Goal: Contribute content: Add original content to the website for others to see

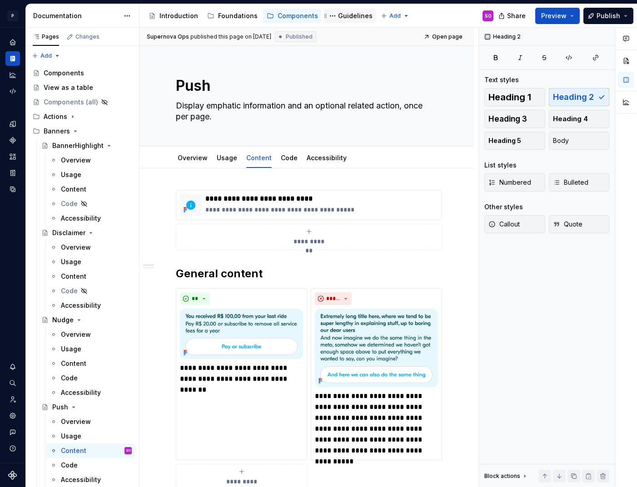
click at [338, 15] on div "Guidelines" at bounding box center [355, 15] width 35 height 9
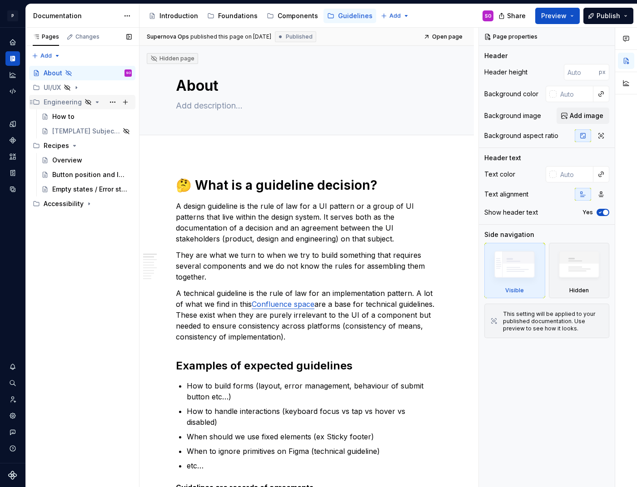
click at [94, 101] on icon "Page tree" at bounding box center [97, 102] width 7 height 7
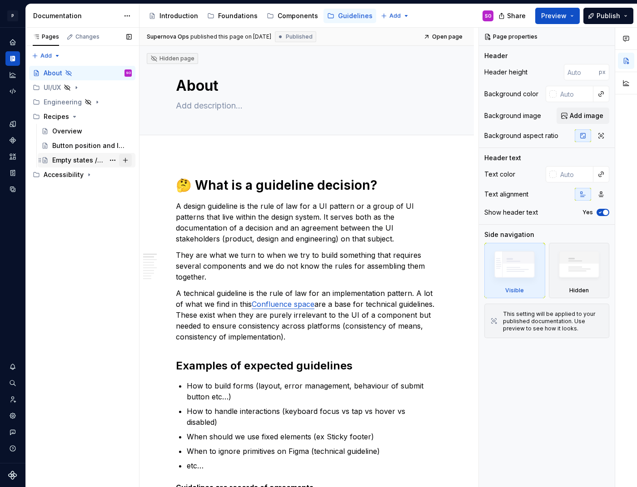
click at [126, 158] on button "Page tree" at bounding box center [125, 160] width 13 height 13
type textarea "*"
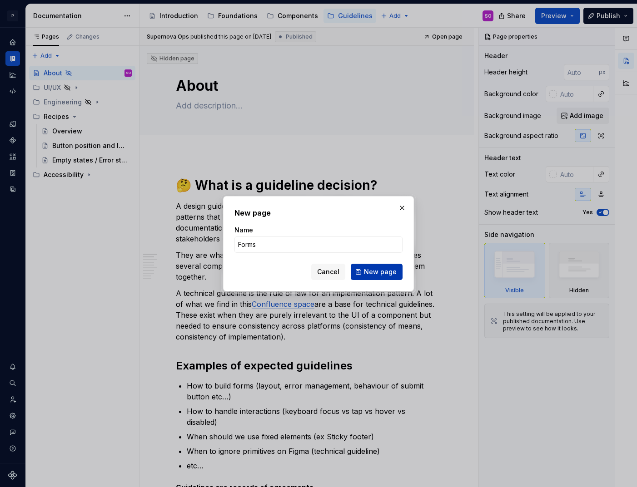
type input "Forms"
click at [376, 267] on button "New page" at bounding box center [377, 272] width 52 height 16
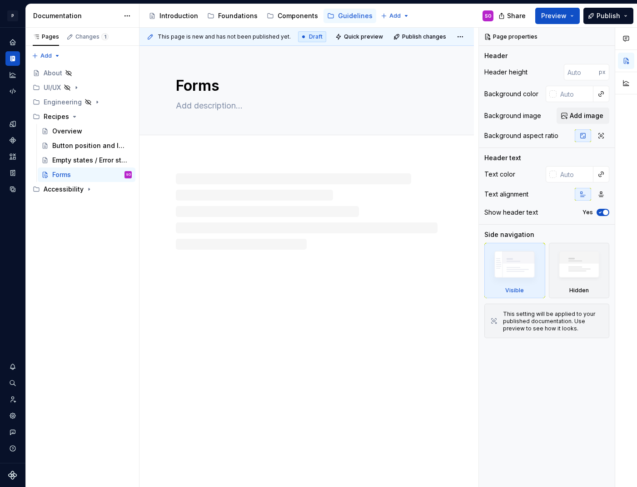
type textarea "*"
click at [241, 186] on p at bounding box center [307, 182] width 262 height 11
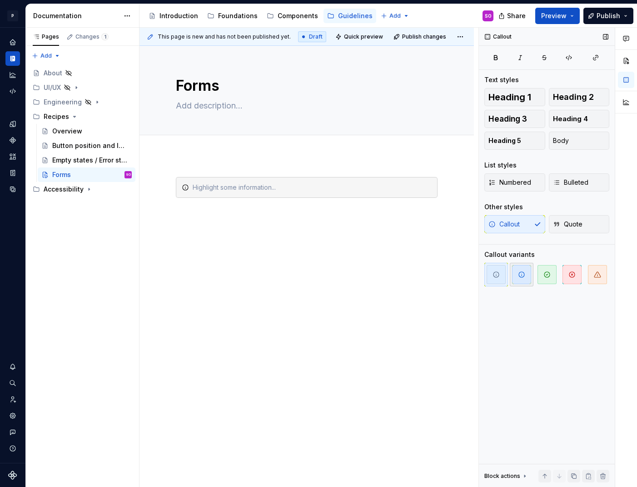
click at [518, 271] on icon "button" at bounding box center [521, 274] width 7 height 7
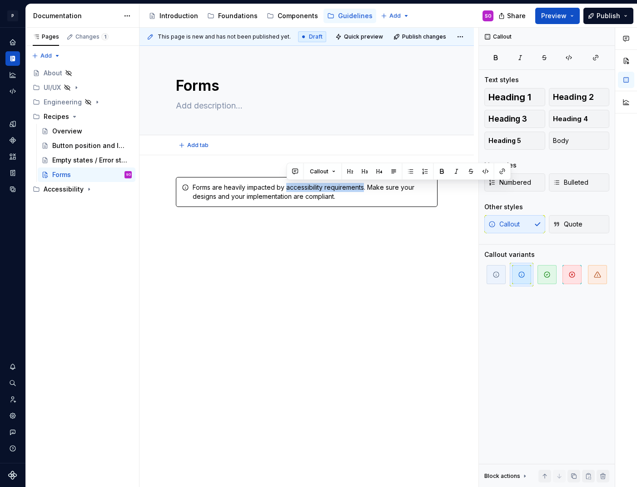
type textarea "*"
click at [504, 172] on button "button" at bounding box center [502, 171] width 13 height 13
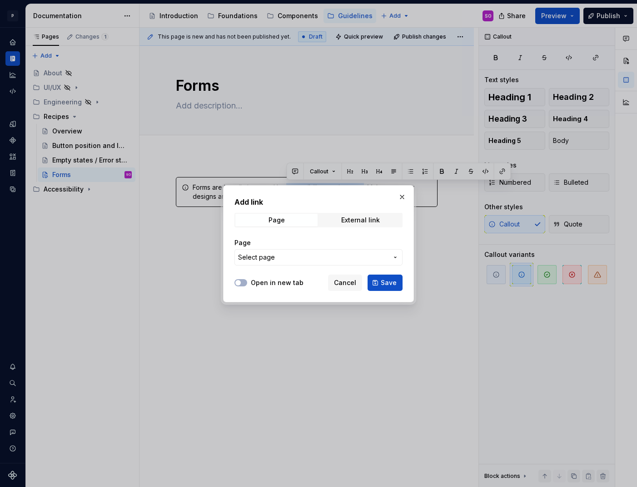
click at [308, 255] on span "Select page" at bounding box center [313, 257] width 150 height 9
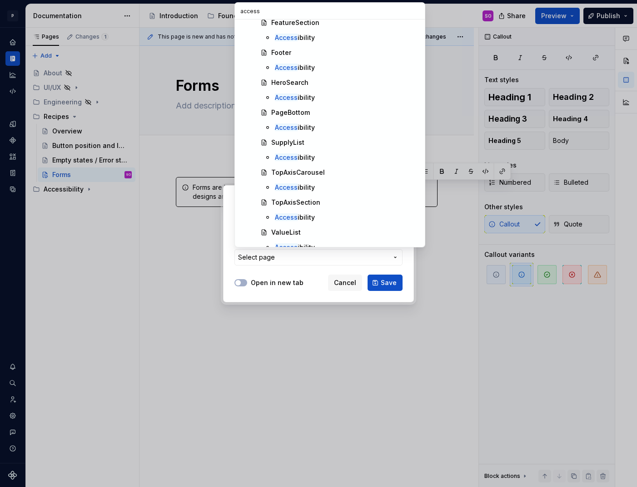
scroll to position [2128, 0]
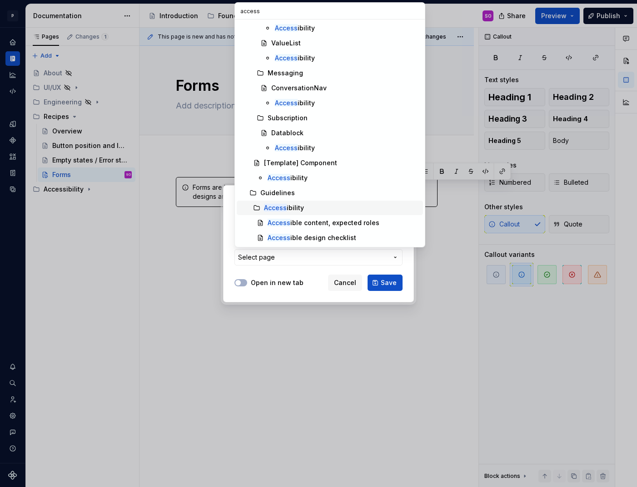
type input "access"
click at [305, 208] on div "Access ibility" at bounding box center [341, 207] width 155 height 9
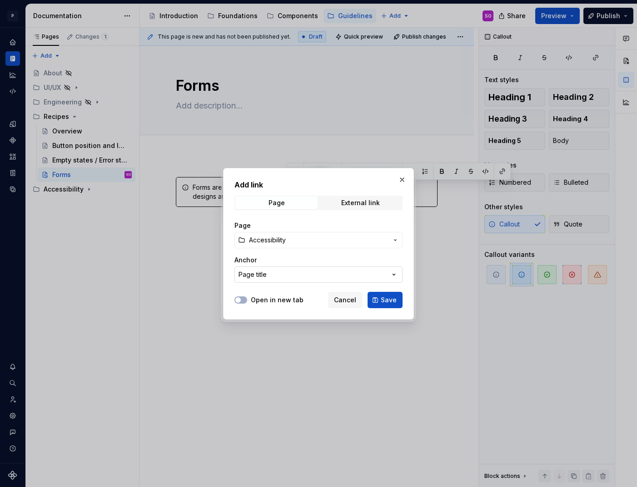
click at [305, 272] on button "Page title" at bounding box center [318, 275] width 168 height 16
click at [301, 243] on div "Add link Page External link Page Accessibility Anchor Page title Open in new ta…" at bounding box center [318, 243] width 637 height 487
click at [301, 240] on span "Accessibility" at bounding box center [318, 240] width 139 height 9
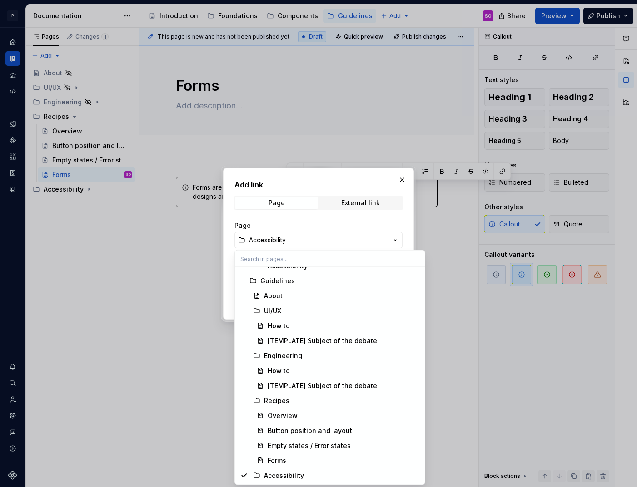
scroll to position [6814, 0]
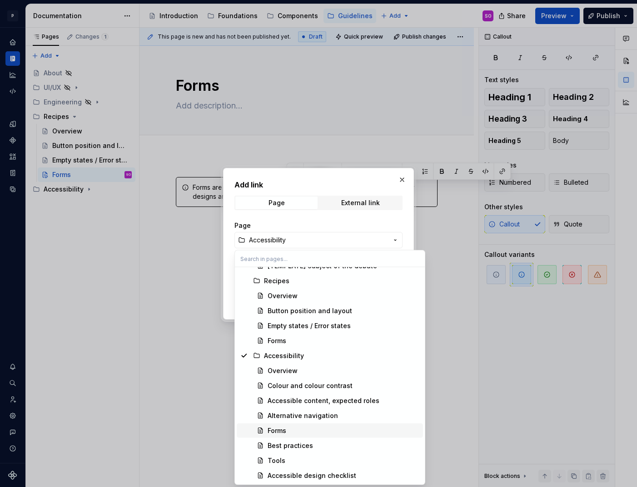
click at [295, 430] on div "Forms" at bounding box center [343, 430] width 152 height 9
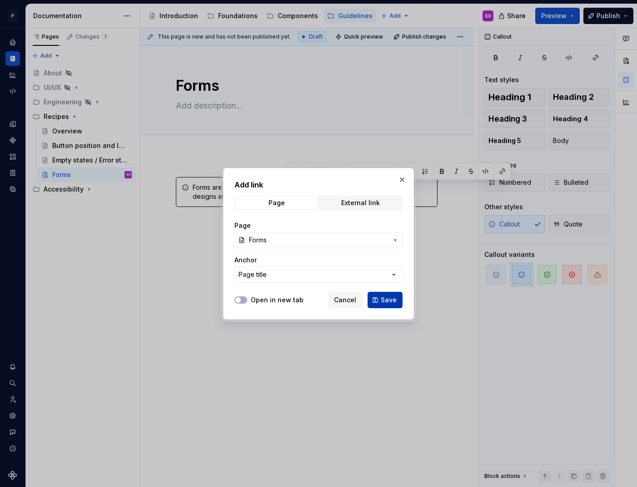
click at [393, 302] on span "Save" at bounding box center [389, 300] width 16 height 9
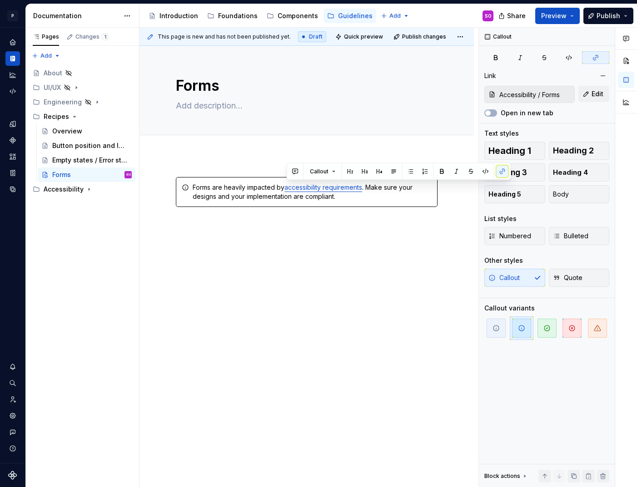
click at [370, 265] on div "Forms are heavily impacted by accessibility requirements . Make sure your desig…" at bounding box center [306, 261] width 334 height 213
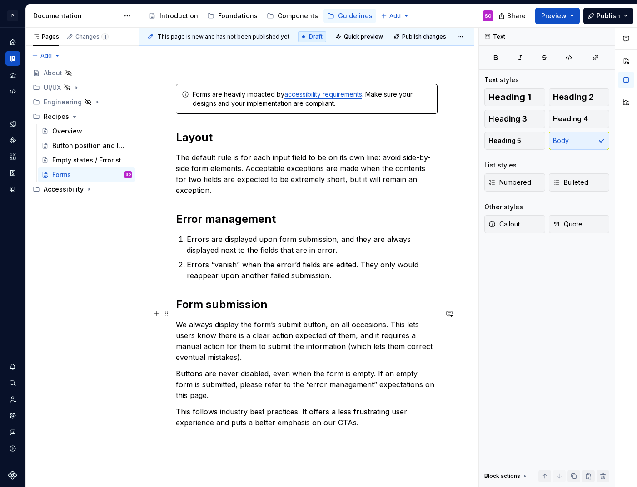
scroll to position [97, 0]
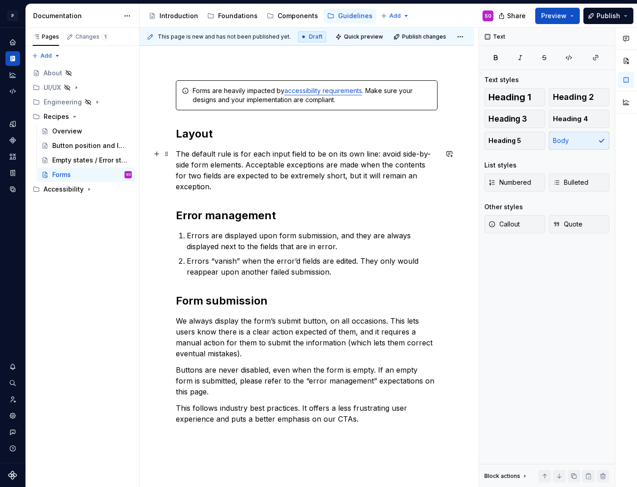
click at [187, 178] on p "The default rule is for each input field to be on its own line: avoid side-by-s…" at bounding box center [307, 170] width 262 height 44
click at [213, 188] on p "The default rule is for each input field to be on its own line: avoid side-by-s…" at bounding box center [307, 170] width 262 height 44
click at [248, 345] on p "We always display the form’s submit button, on all occasions. This lets users k…" at bounding box center [307, 338] width 262 height 44
click at [233, 347] on p "We always display the form’s submit button, on all occasions. This lets users k…" at bounding box center [307, 338] width 262 height 44
click at [228, 351] on p "We always display the form’s submit button, on all occasions. This lets users k…" at bounding box center [307, 338] width 262 height 44
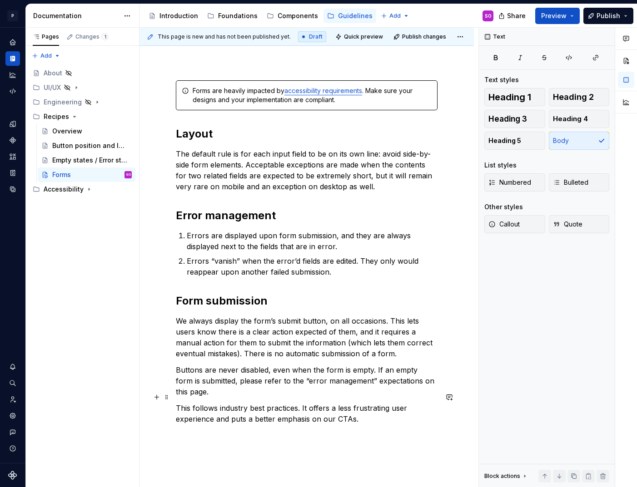
click at [242, 403] on p "This follows industry best practices. It offers a less frustrating user experie…" at bounding box center [307, 414] width 262 height 22
click at [237, 369] on p "Buttons are never disabled, even when the form is empty. If an empty form is su…" at bounding box center [307, 381] width 262 height 33
click at [280, 405] on p "This follows industry best practices. It offers a less frustrating user experie…" at bounding box center [307, 414] width 262 height 22
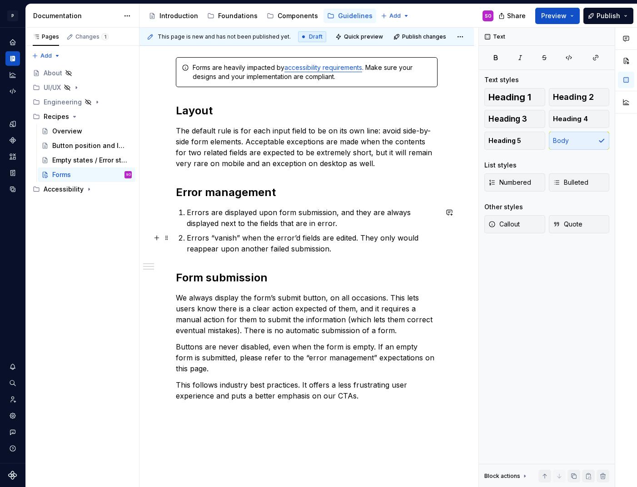
scroll to position [121, 0]
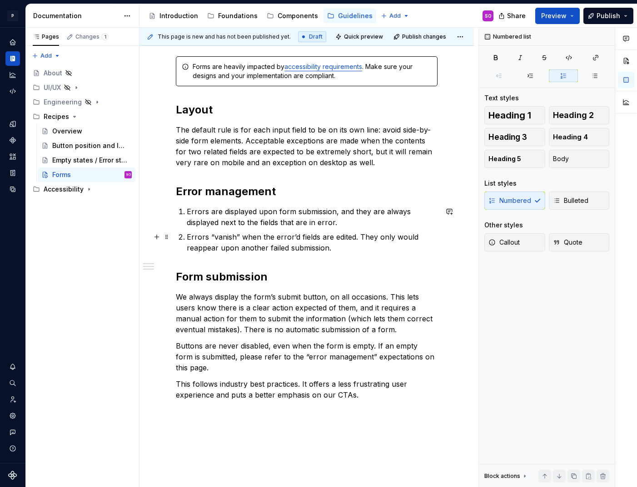
click at [360, 244] on p "Errors “vanish” when the error’d fields are edited. They only would reappear up…" at bounding box center [312, 243] width 251 height 22
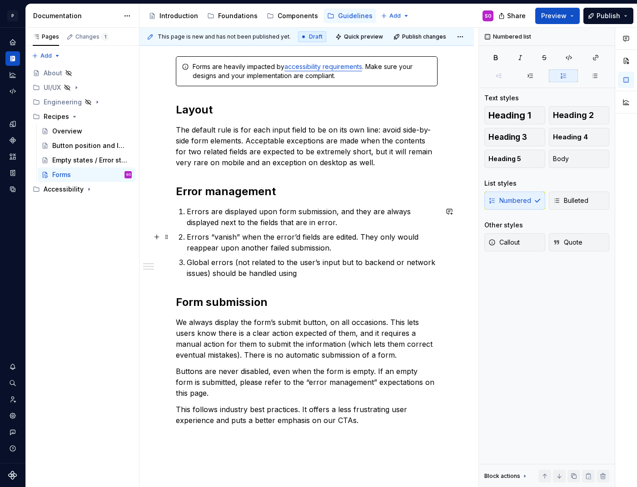
type textarea "*"
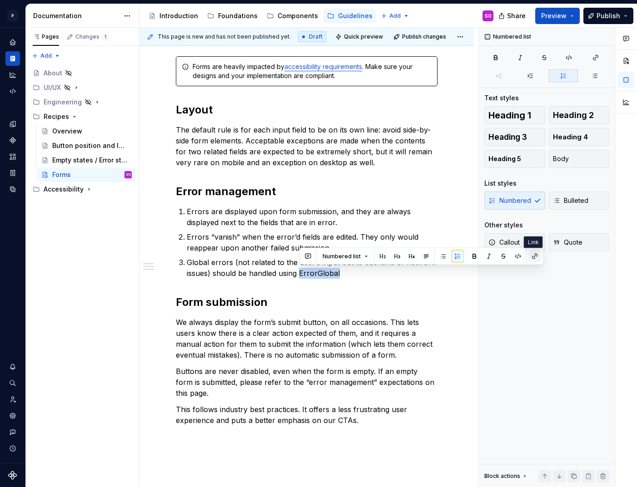
click at [529, 257] on button "button" at bounding box center [534, 256] width 13 height 13
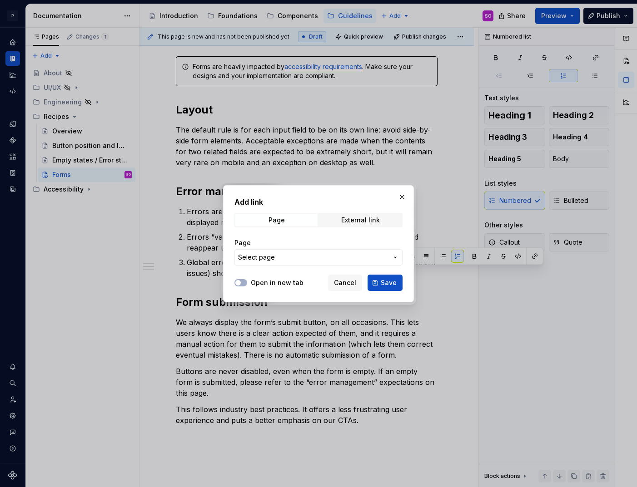
click at [286, 254] on span "Select page" at bounding box center [313, 257] width 150 height 9
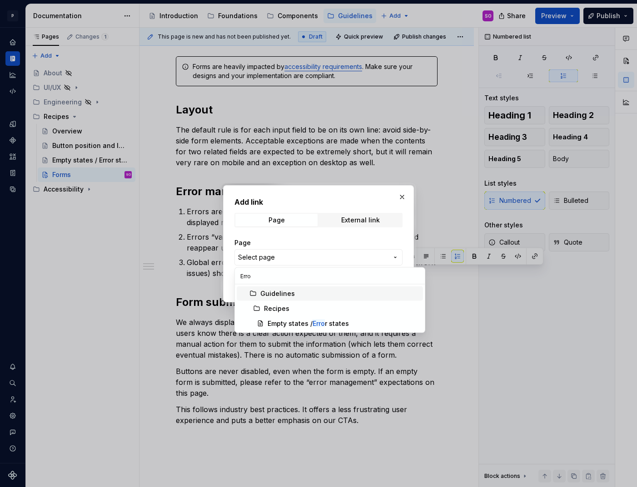
type input "Error"
click at [335, 381] on div at bounding box center [318, 243] width 637 height 487
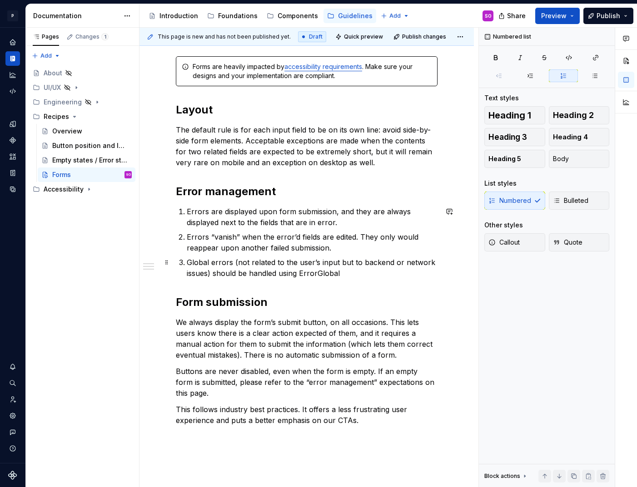
click at [348, 277] on p "Global errors (not related to the user’s input but to backend or network issues…" at bounding box center [312, 268] width 251 height 22
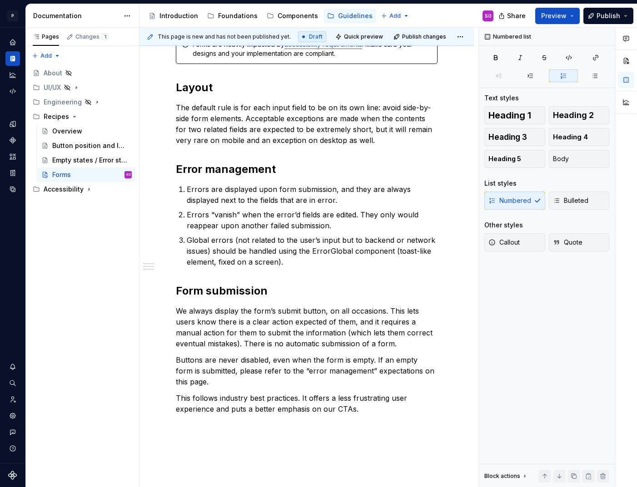
scroll to position [156, 0]
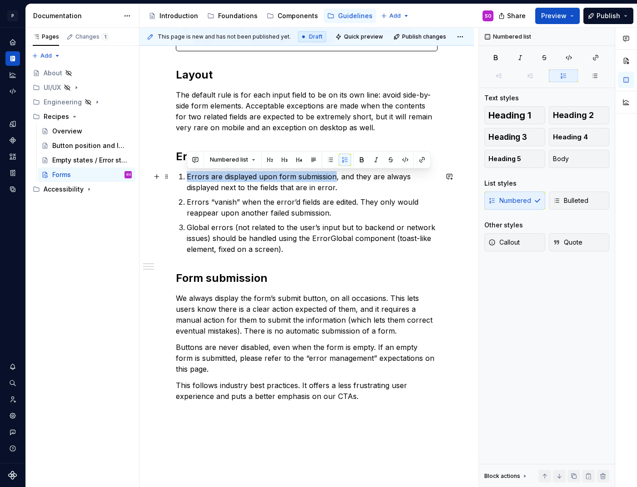
drag, startPoint x: 188, startPoint y: 178, endPoint x: 333, endPoint y: 175, distance: 145.3
click at [333, 175] on p "Errors are displayed upon form submission, and they are always displayed next t…" at bounding box center [312, 182] width 251 height 22
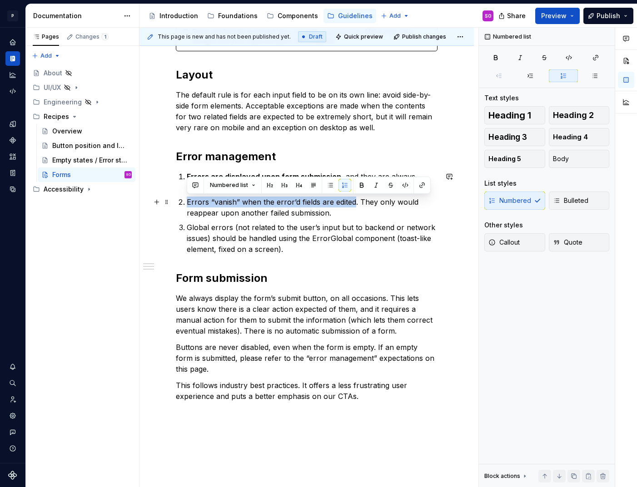
drag, startPoint x: 186, startPoint y: 202, endPoint x: 353, endPoint y: 206, distance: 167.6
click at [353, 206] on li "Errors “vanish” when the error’d fields are edited. They only would reappear up…" at bounding box center [312, 208] width 251 height 22
click at [291, 259] on div "Forms are heavily impacted by accessibility requirements . Make sure your desig…" at bounding box center [307, 211] width 262 height 381
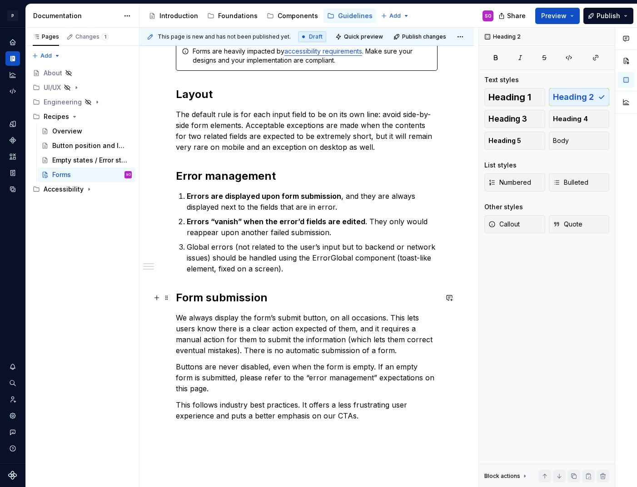
scroll to position [128, 0]
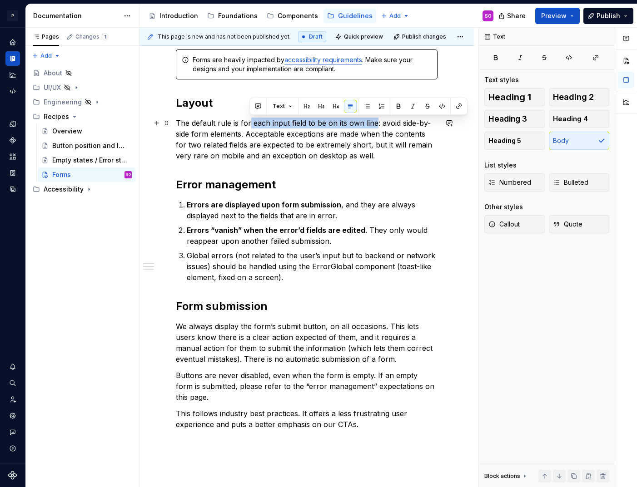
drag, startPoint x: 250, startPoint y: 123, endPoint x: 374, endPoint y: 125, distance: 124.4
click at [374, 125] on p "The default rule is for each input field to be on its own line: avoid side-by-s…" at bounding box center [307, 140] width 262 height 44
click at [335, 193] on div "Forms are heavily impacted by accessibility requirements . Make sure your desig…" at bounding box center [307, 239] width 262 height 381
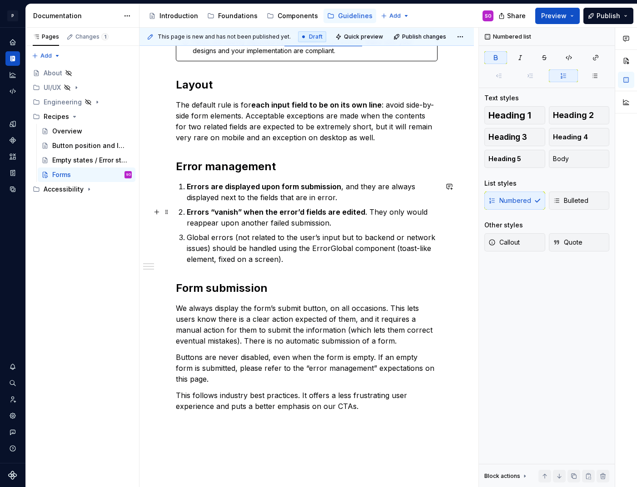
scroll to position [158, 0]
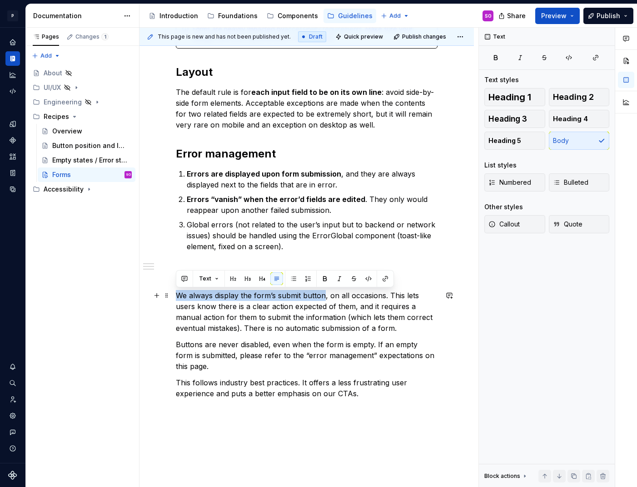
drag, startPoint x: 177, startPoint y: 294, endPoint x: 325, endPoint y: 295, distance: 148.0
click at [325, 295] on p "We always display the form’s submit button, on all occasions. This lets users k…" at bounding box center [307, 312] width 262 height 44
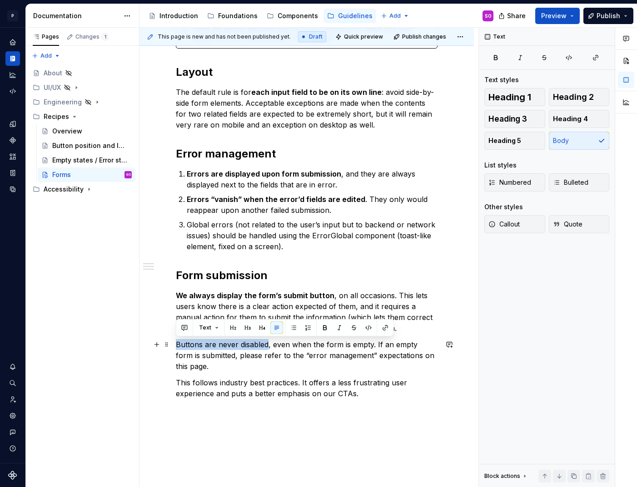
drag, startPoint x: 176, startPoint y: 344, endPoint x: 268, endPoint y: 344, distance: 92.2
click at [268, 344] on p "Buttons are never disabled, even when the form is empty. If an empty form is su…" at bounding box center [307, 355] width 262 height 33
click at [305, 418] on div "Forms are heavily impacted by accessibility requirements . Make sure your desig…" at bounding box center [306, 276] width 334 height 559
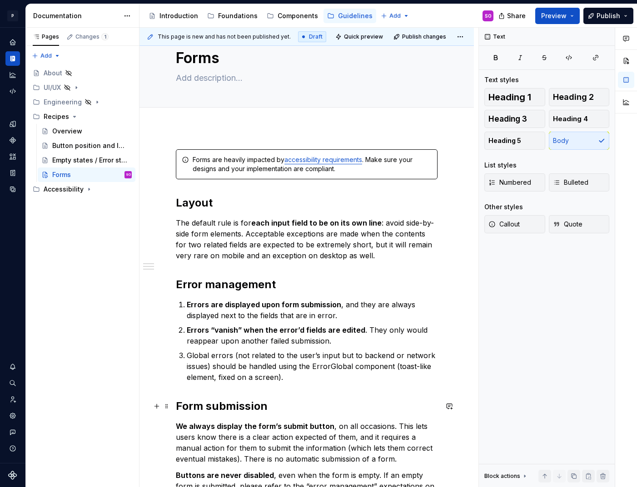
scroll to position [0, 0]
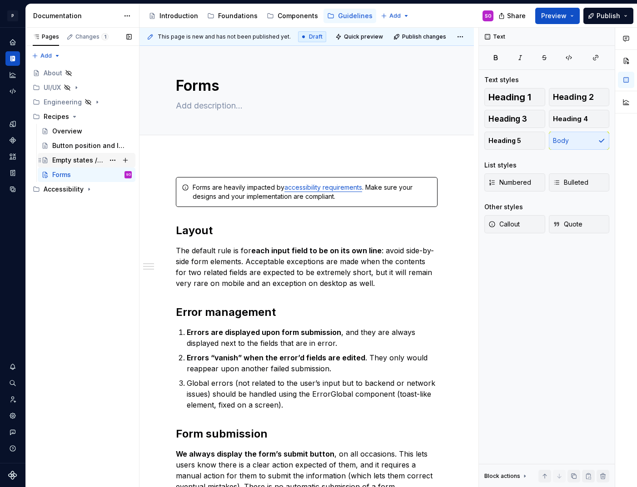
click at [69, 156] on div "Empty states / Error states" at bounding box center [78, 160] width 52 height 9
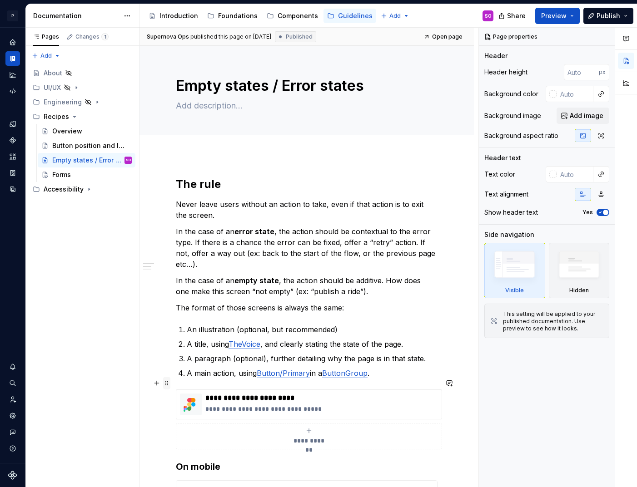
click at [167, 383] on span at bounding box center [166, 383] width 7 height 13
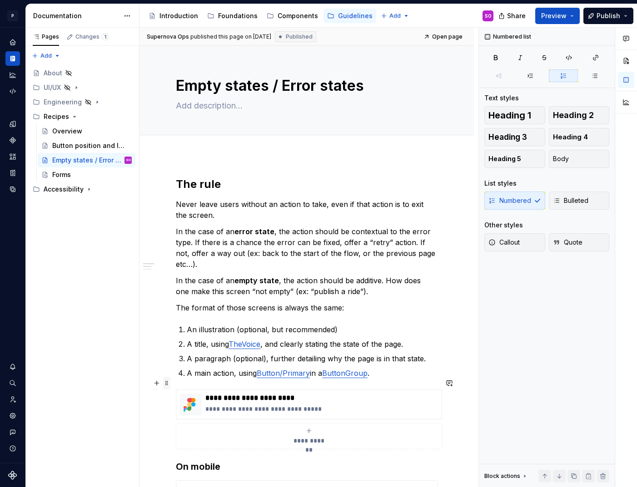
click at [168, 388] on span at bounding box center [166, 383] width 7 height 13
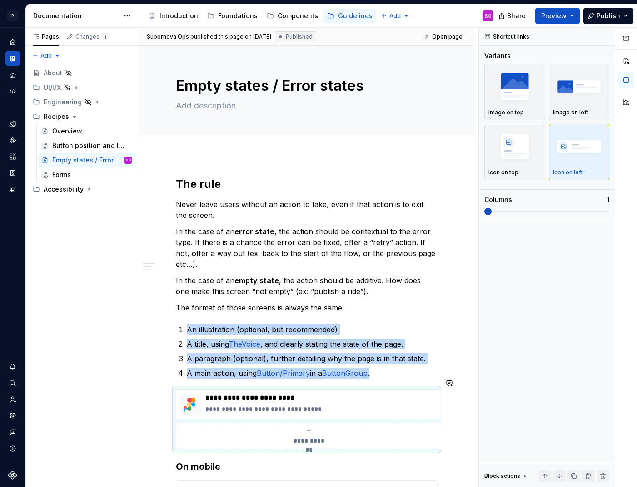
copy ol "An illustration (optional, but recommended) A title, using TheVoice , and clear…"
click at [73, 178] on div "Forms" at bounding box center [91, 174] width 79 height 13
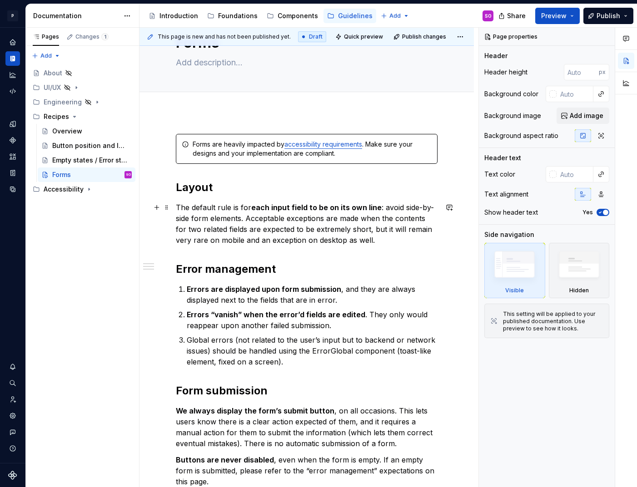
scroll to position [49, 0]
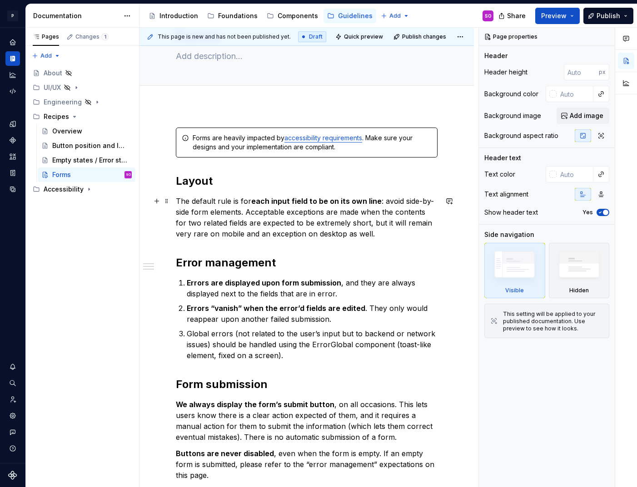
click at [372, 232] on p "The default rule is for each input field to be on its own line : avoid side-by-…" at bounding box center [307, 218] width 262 height 44
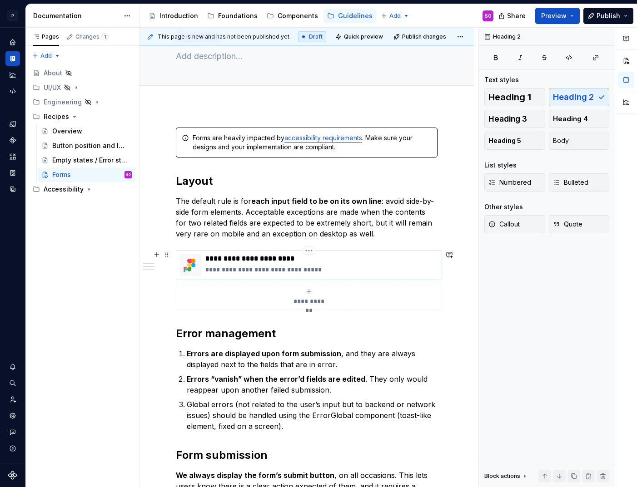
click at [280, 256] on p "**********" at bounding box center [321, 258] width 233 height 9
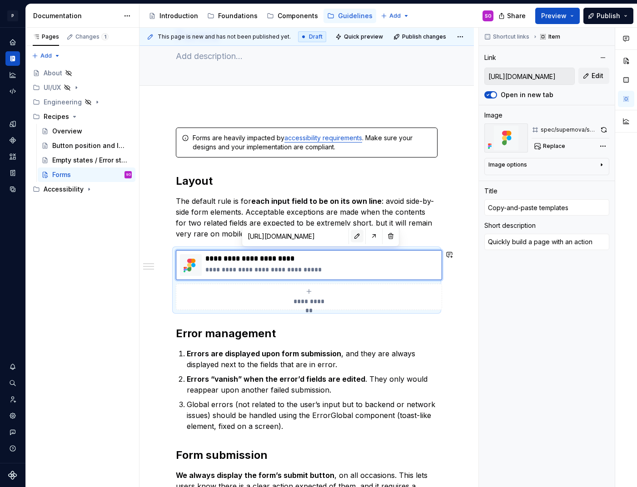
click at [351, 238] on button "button" at bounding box center [357, 236] width 13 height 13
type textarea "*"
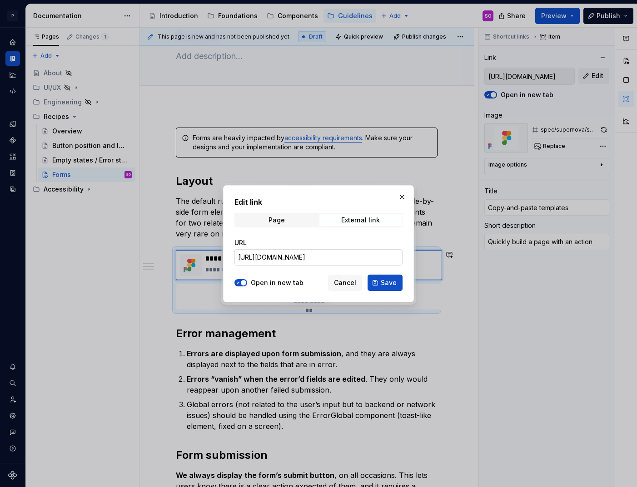
click at [296, 257] on input "[URL][DOMAIN_NAME]" at bounding box center [318, 257] width 168 height 16
paste input "4-11099&p=f&t=L6hbHVkOTH5VF8PR-11"
type input "[URL][DOMAIN_NAME]"
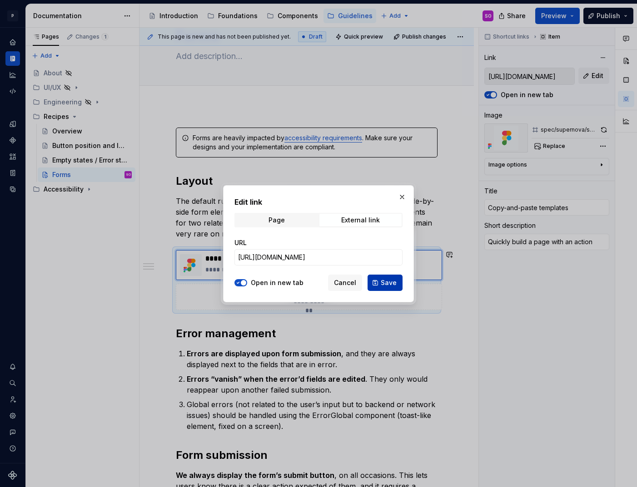
click at [386, 282] on span "Save" at bounding box center [389, 282] width 16 height 9
type textarea "*"
type input "[URL][DOMAIN_NAME]"
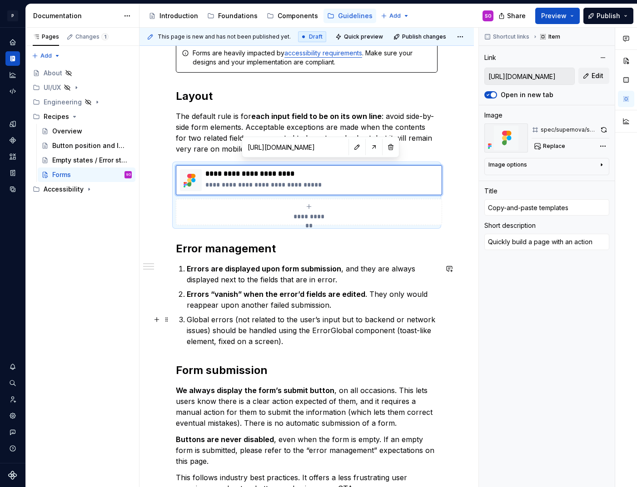
scroll to position [143, 0]
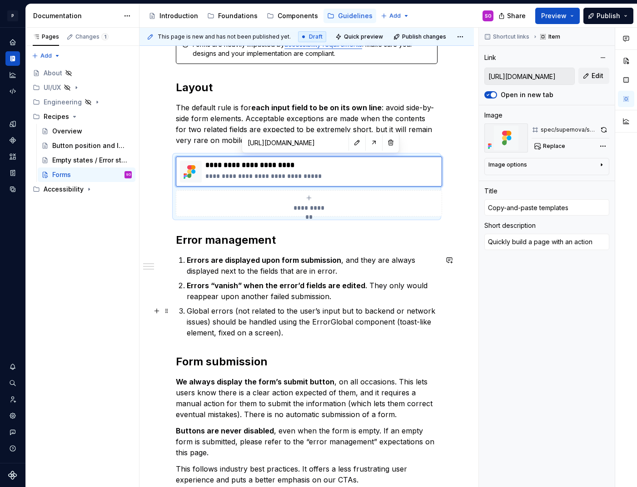
type textarea "*"
click at [291, 333] on p "Global errors (not related to the user’s input but to backend or network issues…" at bounding box center [312, 322] width 251 height 33
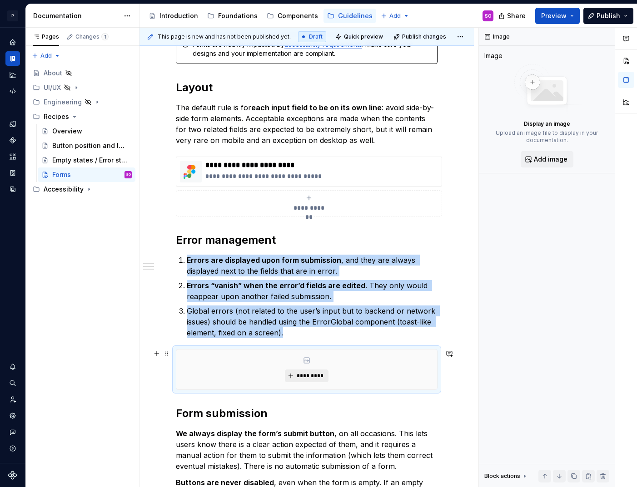
click at [317, 374] on span "*********" at bounding box center [310, 375] width 28 height 7
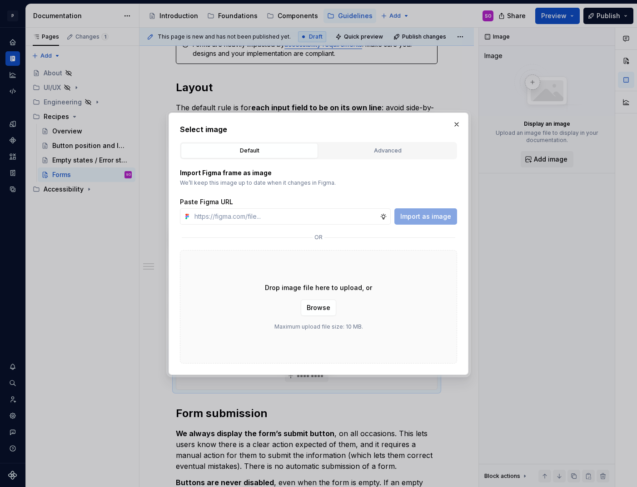
type textarea "*"
type input "[URL][DOMAIN_NAME]"
click at [422, 218] on span "Import as image" at bounding box center [425, 216] width 51 height 9
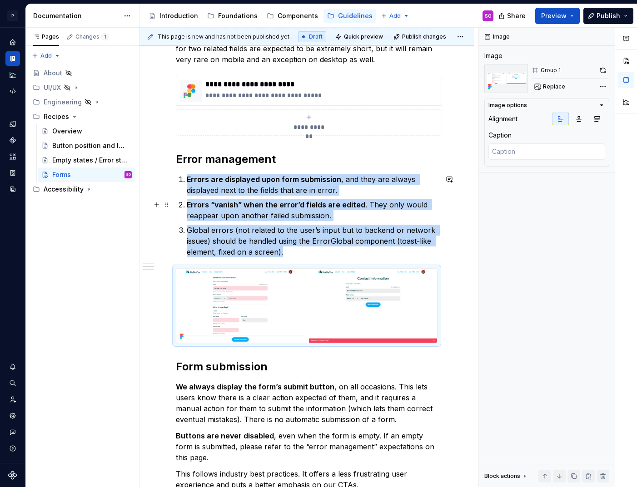
scroll to position [225, 0]
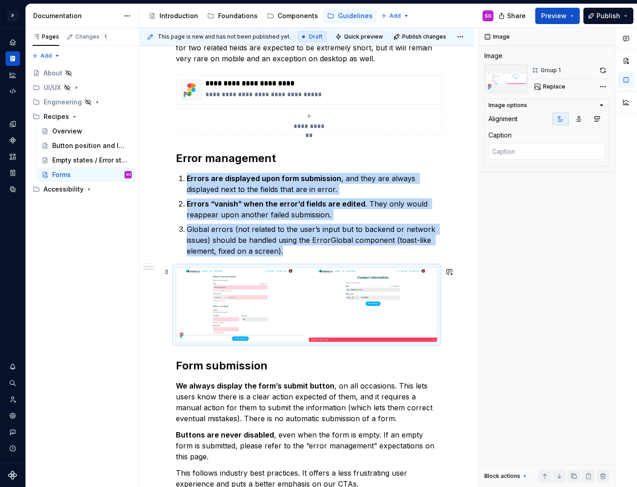
click at [354, 300] on img at bounding box center [306, 305] width 261 height 74
click at [564, 84] on button "Replace" at bounding box center [550, 86] width 38 height 13
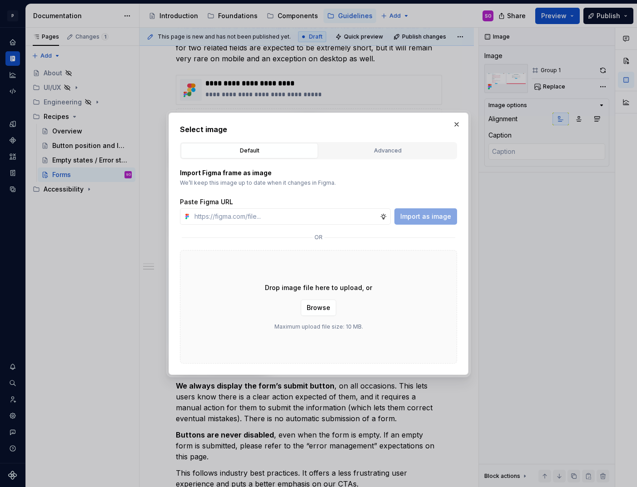
type textarea "*"
type input "[URL][DOMAIN_NAME]"
type textarea "*"
type input "[URL][DOMAIN_NAME]"
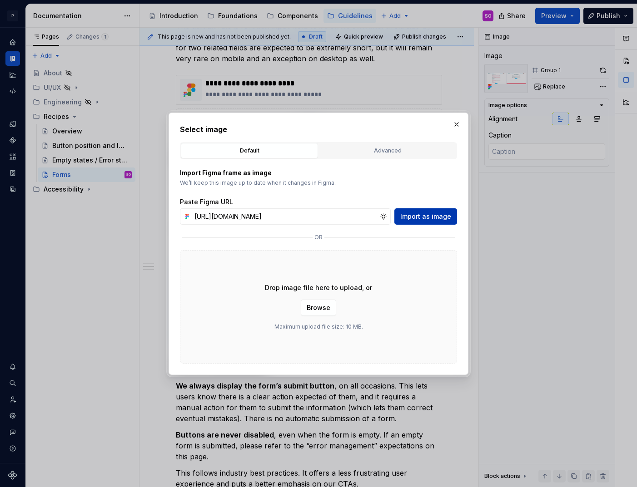
scroll to position [0, 0]
click at [435, 216] on span "Import as image" at bounding box center [425, 216] width 51 height 9
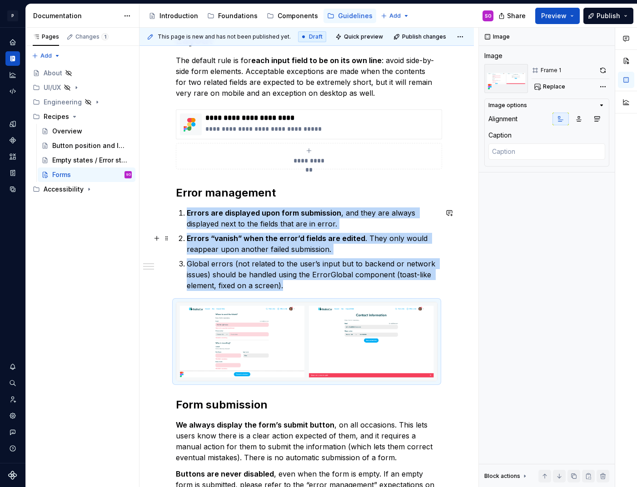
scroll to position [120, 0]
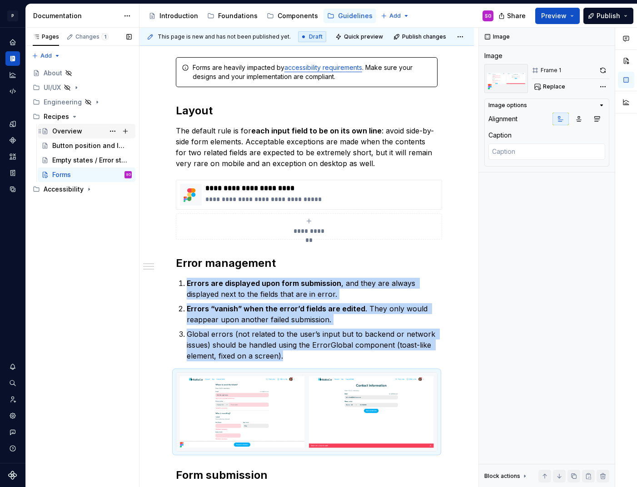
click at [72, 133] on div "Overview" at bounding box center [67, 131] width 30 height 9
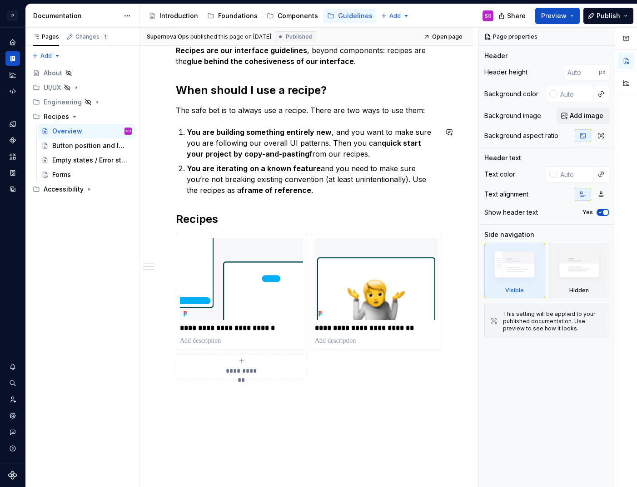
scroll to position [355, 0]
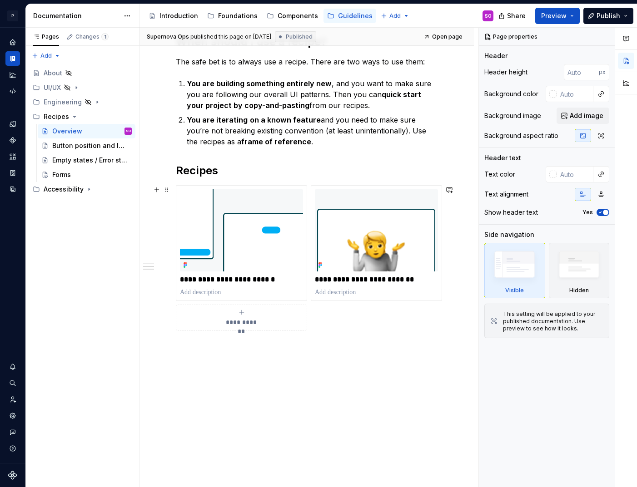
click at [256, 318] on span "**********" at bounding box center [242, 322] width 40 height 9
type textarea "*"
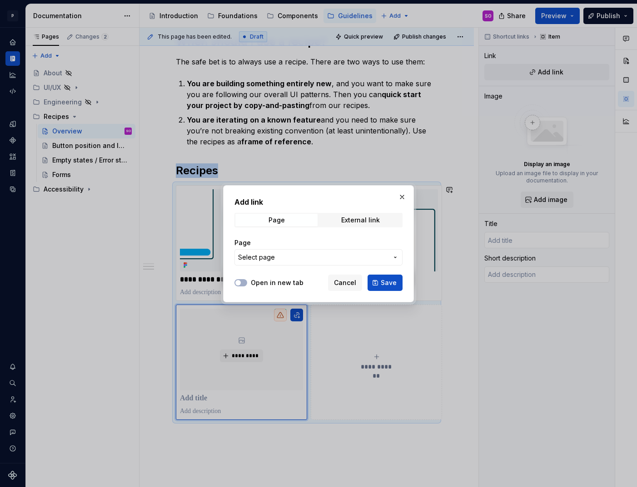
click at [305, 258] on span "Select page" at bounding box center [313, 257] width 150 height 9
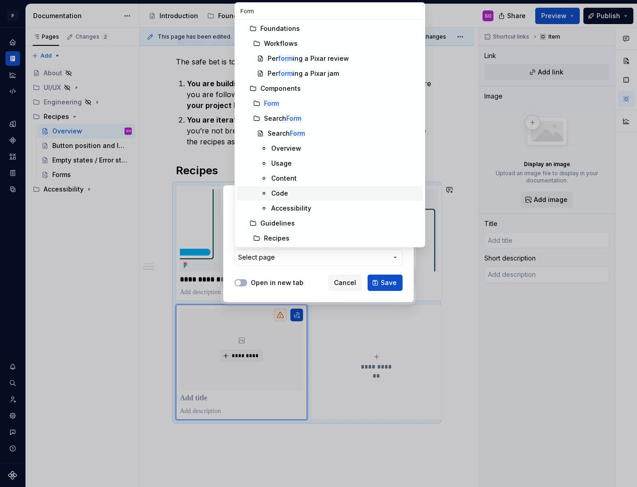
scroll to position [45, 0]
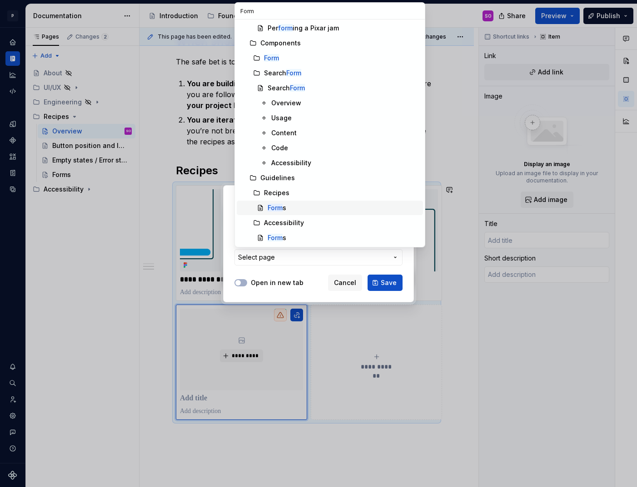
type input "Form"
click at [287, 208] on div "Form s" at bounding box center [343, 207] width 152 height 9
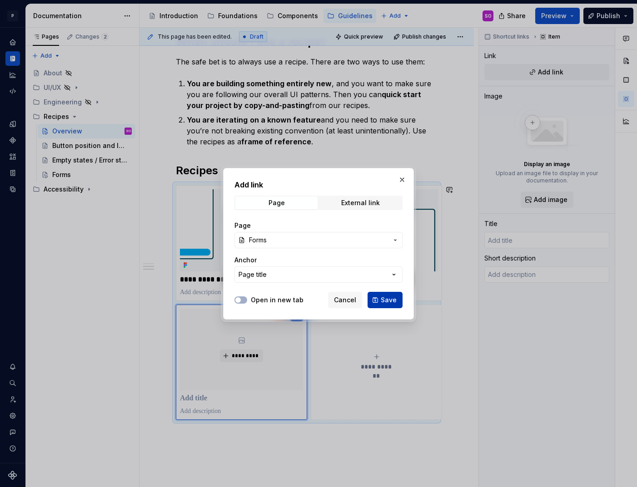
click at [392, 299] on span "Save" at bounding box center [389, 300] width 16 height 9
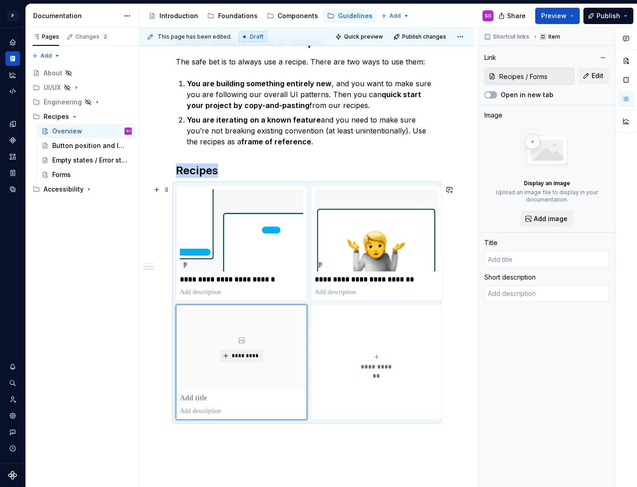
type textarea "*"
type input "Forms"
click at [234, 355] on span "*********" at bounding box center [245, 355] width 28 height 7
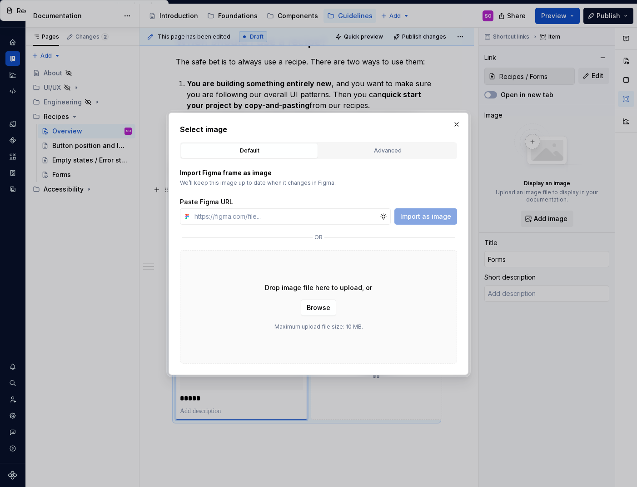
type textarea "*"
type input "[URL][DOMAIN_NAME]"
type textarea "*"
type input "[URL][DOMAIN_NAME]"
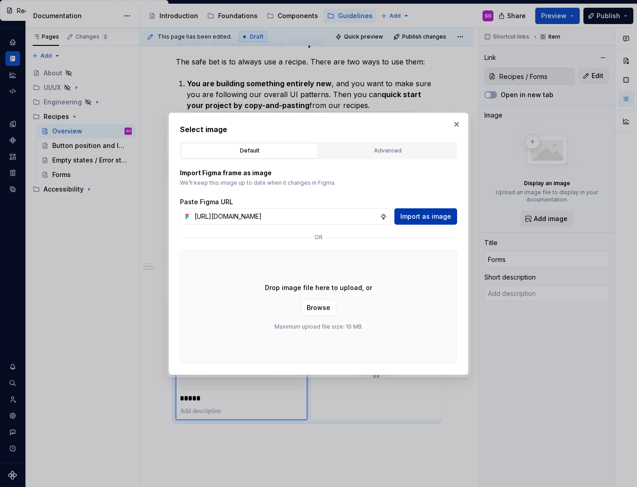
scroll to position [0, 0]
click at [410, 214] on span "Import as image" at bounding box center [425, 216] width 51 height 9
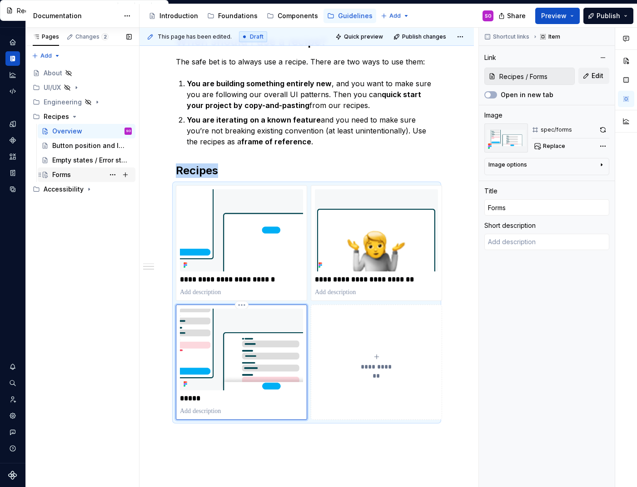
click at [71, 175] on div "Forms" at bounding box center [61, 174] width 19 height 9
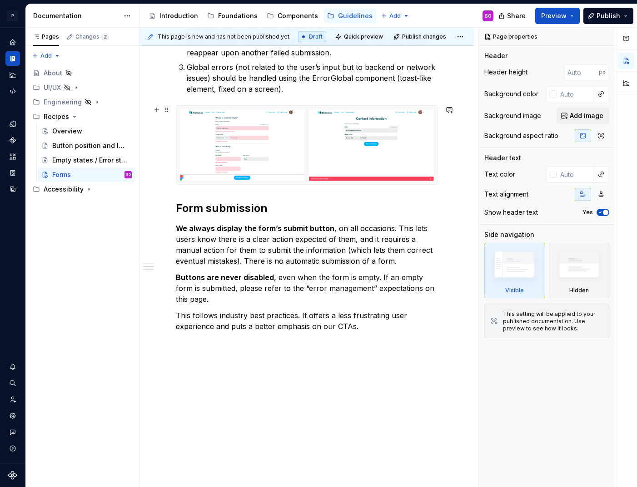
scroll to position [406, 0]
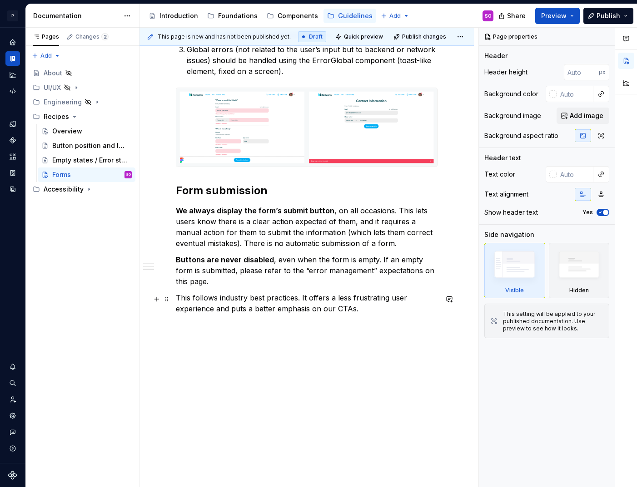
type textarea "*"
click at [376, 307] on p "This follows industry best practices. It offers a less frustrating user experie…" at bounding box center [307, 303] width 262 height 22
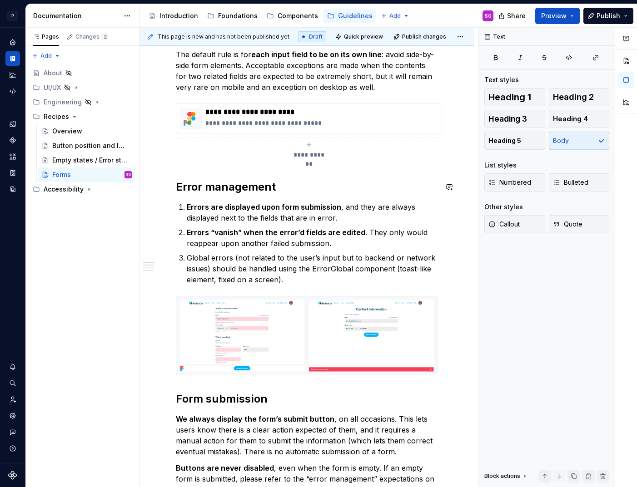
scroll to position [0, 0]
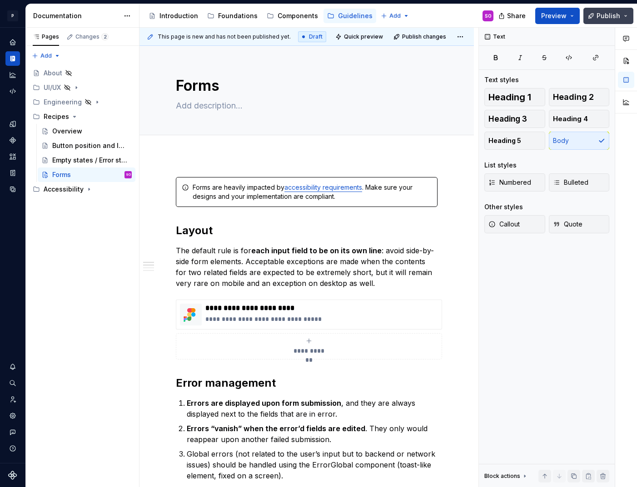
click at [598, 16] on span "Publish" at bounding box center [608, 15] width 24 height 9
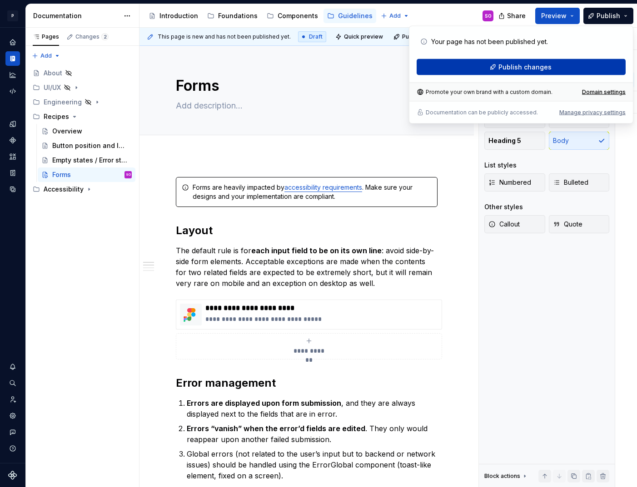
click at [497, 70] on button "Publish changes" at bounding box center [520, 67] width 209 height 16
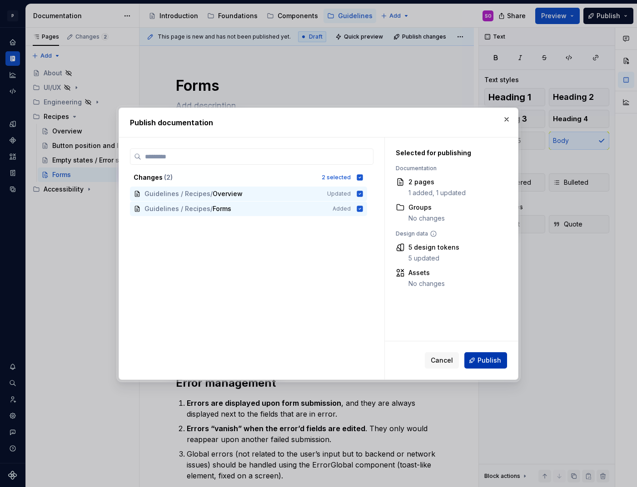
click at [492, 360] on span "Publish" at bounding box center [489, 360] width 24 height 9
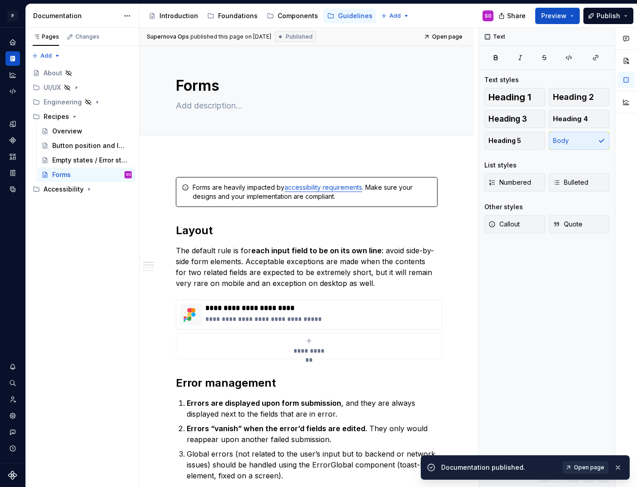
click at [595, 469] on span "Open page" at bounding box center [589, 467] width 30 height 7
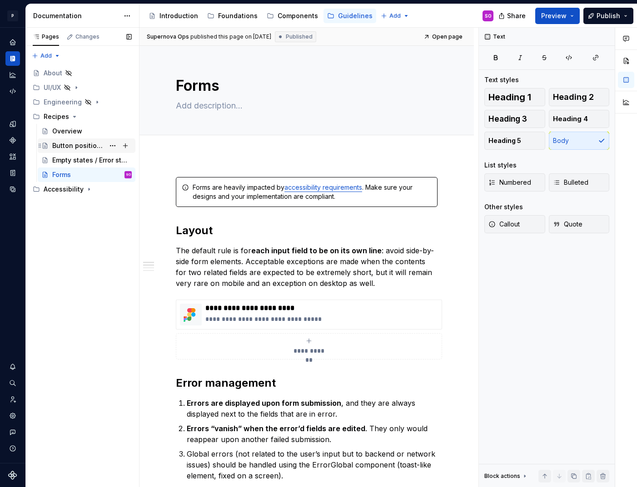
click at [76, 143] on div "Button position and layout" at bounding box center [78, 145] width 52 height 9
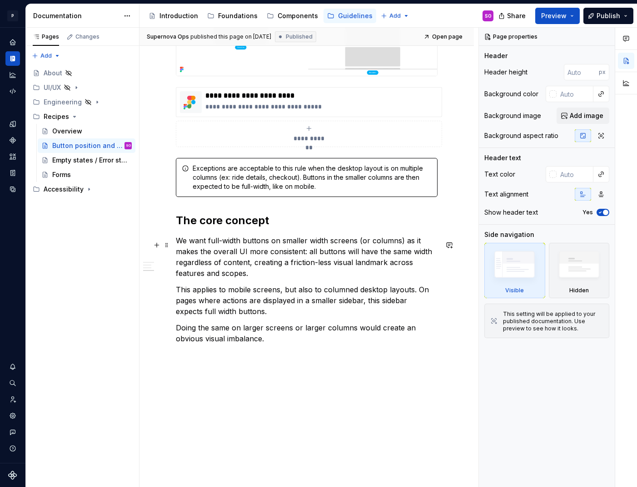
scroll to position [698, 0]
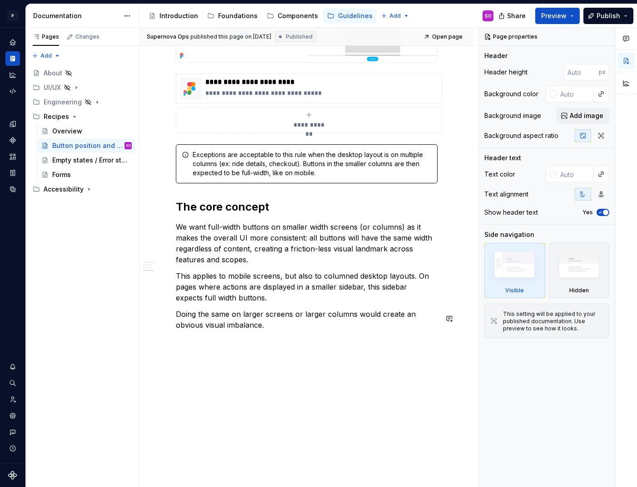
type textarea "*"
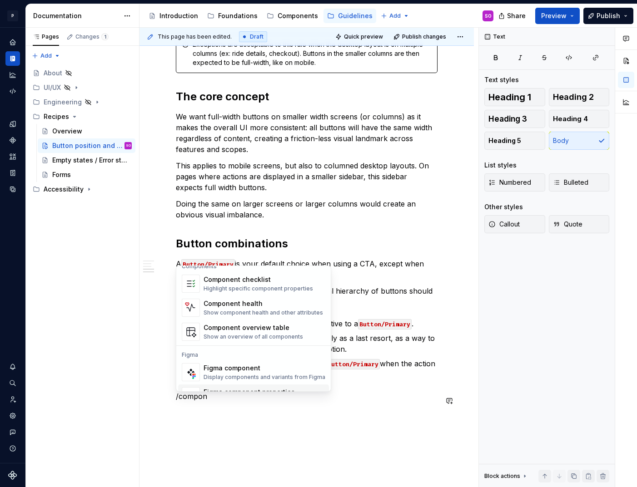
scroll to position [27, 0]
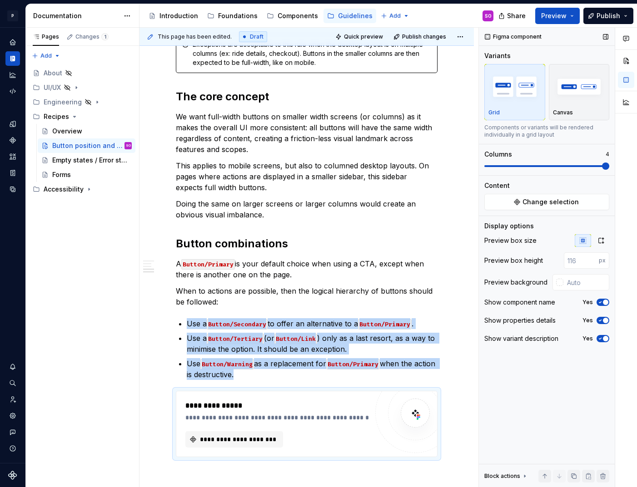
click at [602, 166] on span at bounding box center [605, 166] width 7 height 7
click at [553, 205] on span "Change selection" at bounding box center [550, 202] width 56 height 9
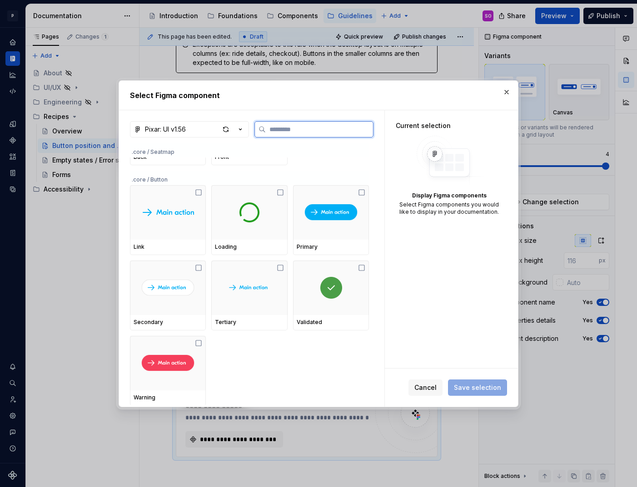
scroll to position [4221, 0]
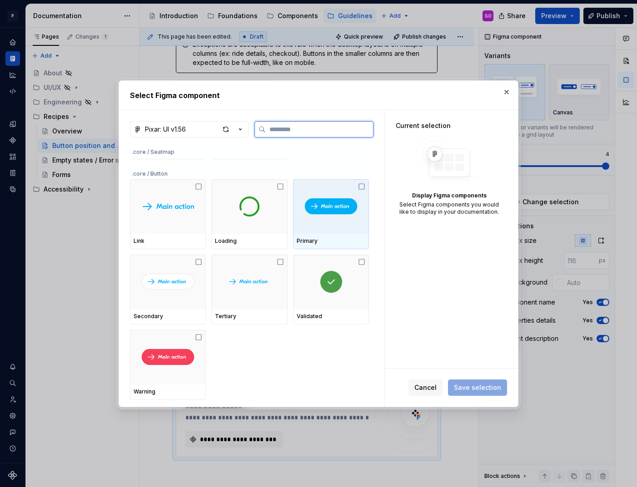
click at [365, 184] on icon at bounding box center [361, 186] width 7 height 7
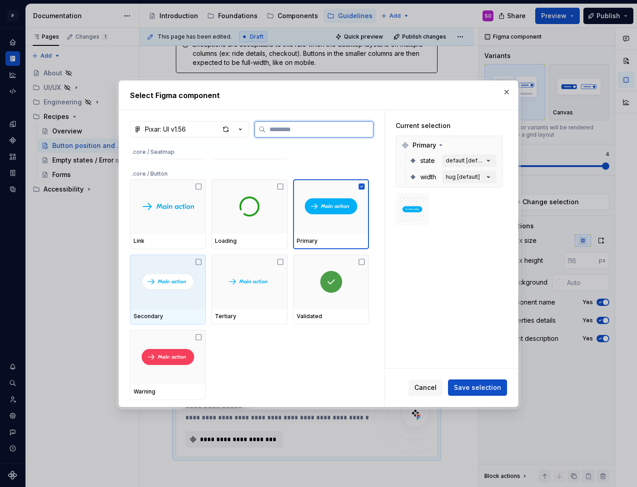
click at [199, 258] on icon at bounding box center [198, 261] width 7 height 7
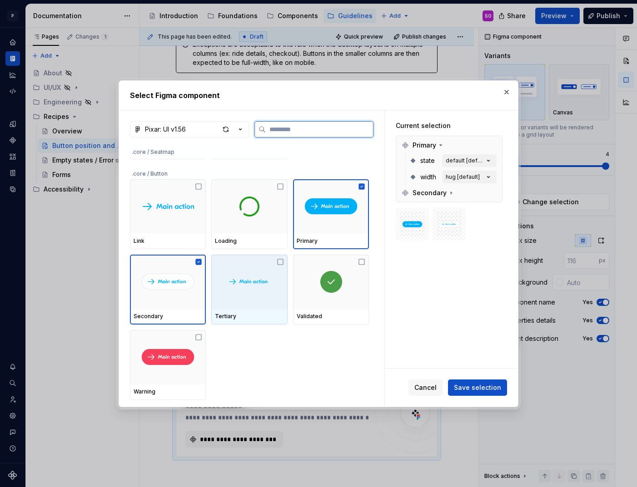
click at [283, 262] on icon at bounding box center [280, 261] width 7 height 7
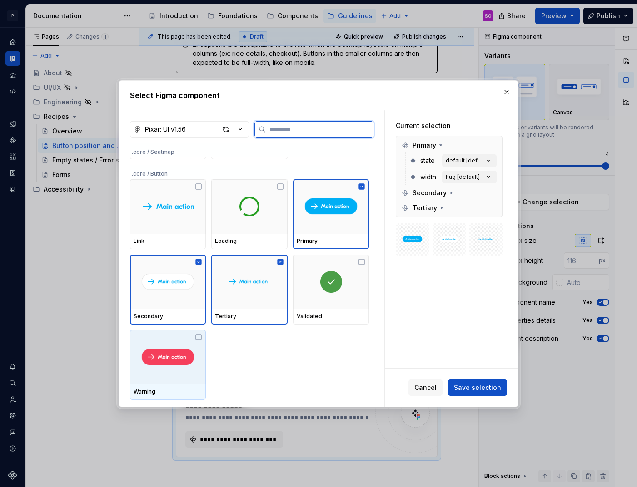
click at [202, 335] on icon at bounding box center [198, 337] width 7 height 7
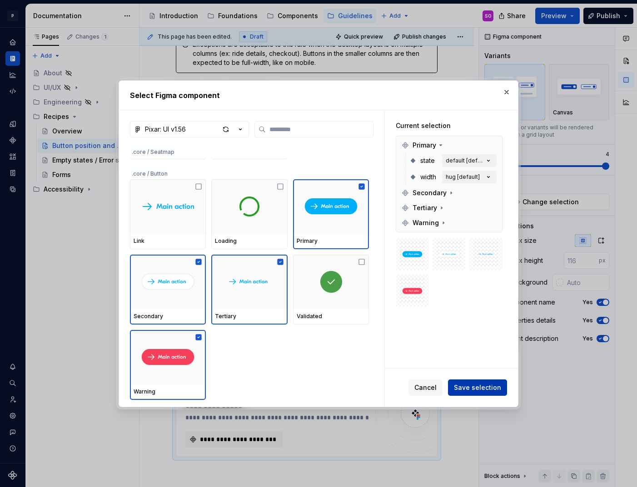
click at [496, 387] on span "Save selection" at bounding box center [477, 387] width 47 height 9
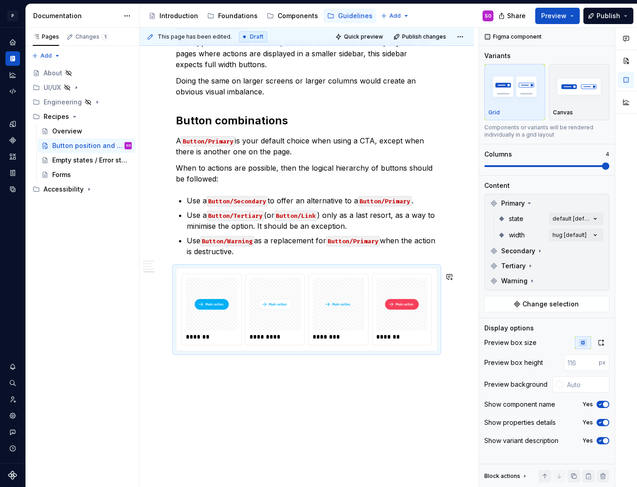
scroll to position [902, 0]
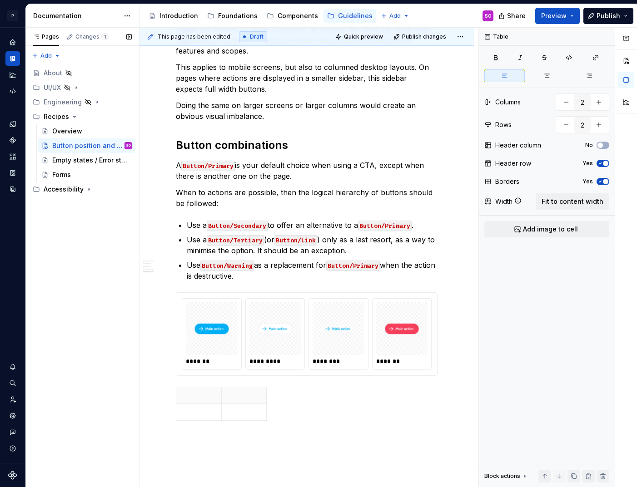
type textarea "*"
click at [191, 417] on p at bounding box center [199, 412] width 34 height 9
click at [248, 400] on p at bounding box center [244, 395] width 34 height 9
click at [282, 406] on div "Use case Primary One option" at bounding box center [307, 406] width 262 height 38
click at [267, 410] on icon "button" at bounding box center [266, 408] width 7 height 7
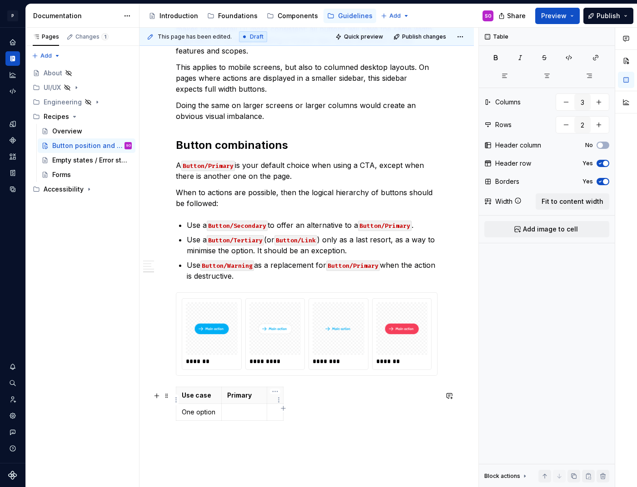
click at [274, 400] on p at bounding box center [274, 395] width 5 height 9
click at [310, 409] on icon "button" at bounding box center [311, 408] width 7 height 7
click at [319, 400] on p at bounding box center [321, 395] width 5 height 9
click at [349, 410] on icon "button" at bounding box center [347, 408] width 7 height 7
type input "5"
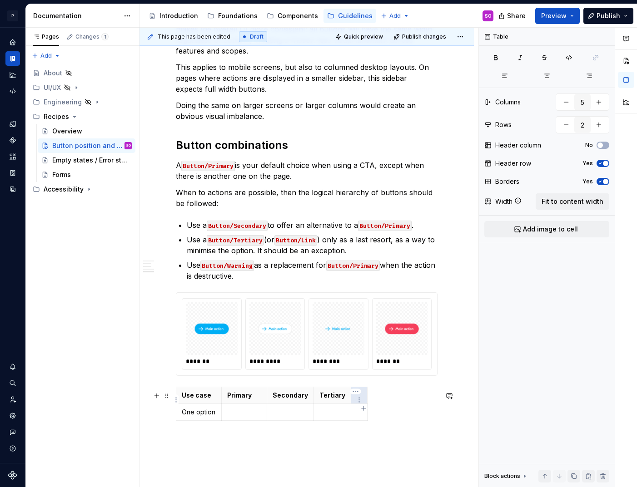
click at [356, 400] on p at bounding box center [358, 395] width 5 height 9
click at [234, 417] on p at bounding box center [244, 412] width 34 height 9
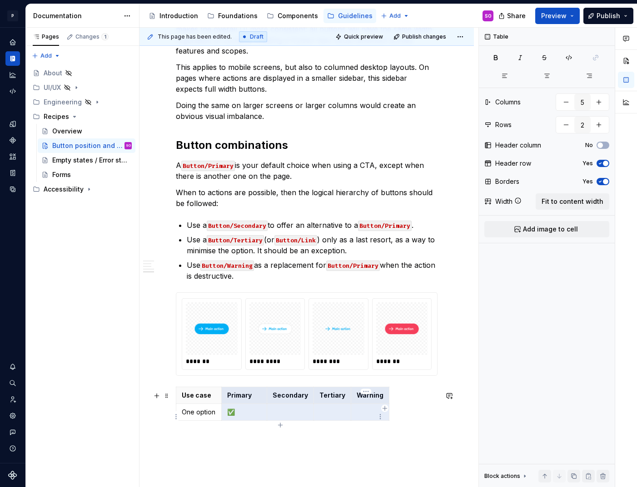
drag, startPoint x: 228, startPoint y: 400, endPoint x: 371, endPoint y: 412, distance: 143.6
click at [371, 412] on tbody "Use case Primary Secondary Tertiary Warning One option ✅" at bounding box center [282, 404] width 213 height 34
click at [550, 77] on button "button" at bounding box center [546, 75] width 40 height 13
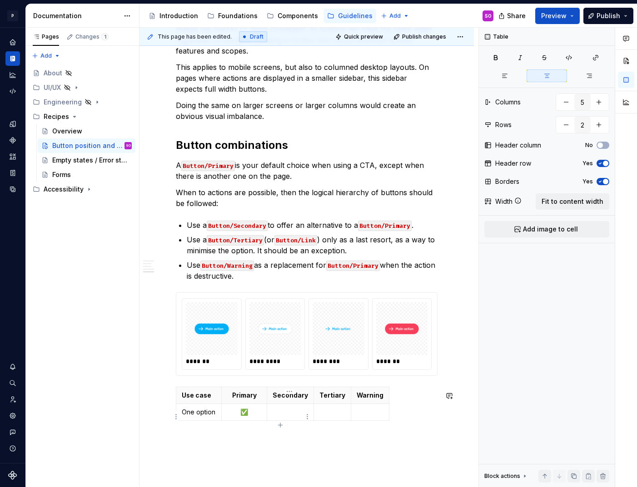
click at [287, 415] on p at bounding box center [289, 412] width 35 height 9
copy p "❌"
click at [323, 421] on td at bounding box center [332, 412] width 37 height 17
click at [374, 416] on p at bounding box center [369, 412] width 27 height 9
click at [245, 417] on p "✅" at bounding box center [244, 412] width 34 height 9
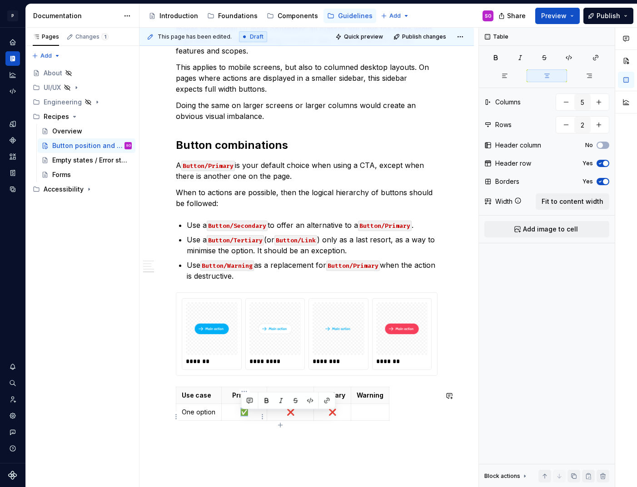
copy p "✅"
click at [361, 417] on p at bounding box center [369, 412] width 27 height 9
click at [199, 428] on td "One option" at bounding box center [198, 417] width 45 height 26
click at [285, 434] on icon "button" at bounding box center [285, 434] width 4 height 4
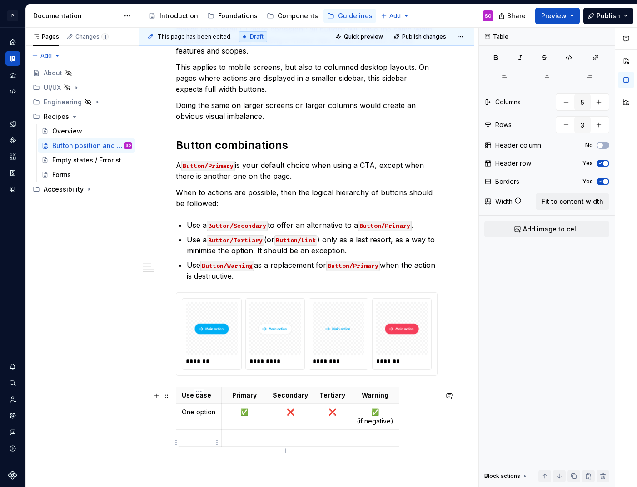
click at [192, 443] on p at bounding box center [199, 438] width 34 height 9
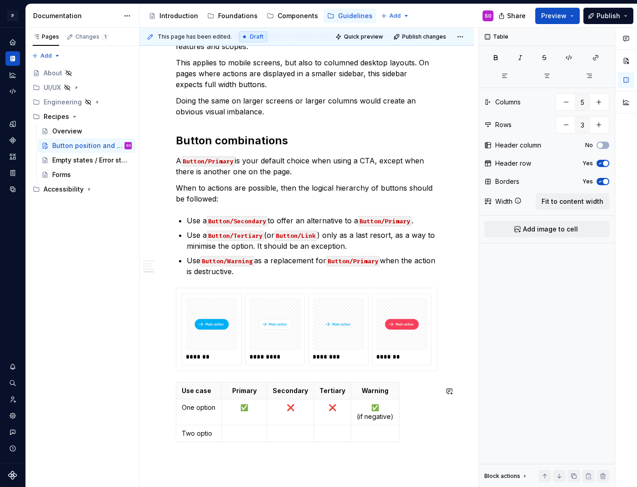
scroll to position [916, 0]
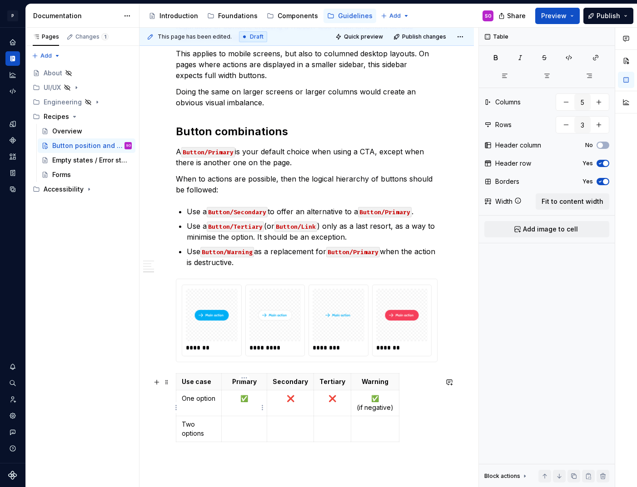
click at [251, 403] on p "✅" at bounding box center [244, 398] width 34 height 9
copy p "✅"
click at [247, 440] on td at bounding box center [244, 429] width 45 height 26
click at [292, 429] on p at bounding box center [289, 424] width 35 height 9
click at [336, 403] on p "❌" at bounding box center [332, 398] width 26 height 9
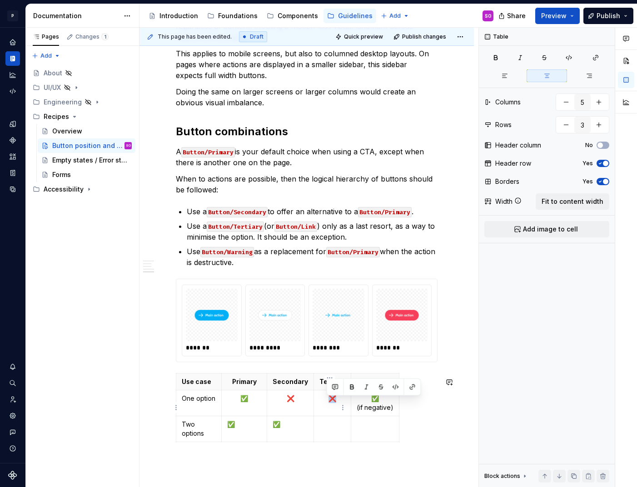
copy p "❌"
click at [330, 429] on p at bounding box center [332, 424] width 26 height 9
click at [374, 429] on p at bounding box center [374, 424] width 37 height 9
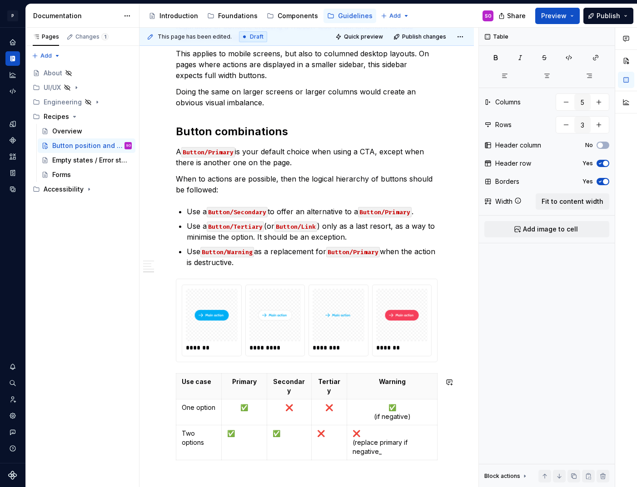
scroll to position [934, 0]
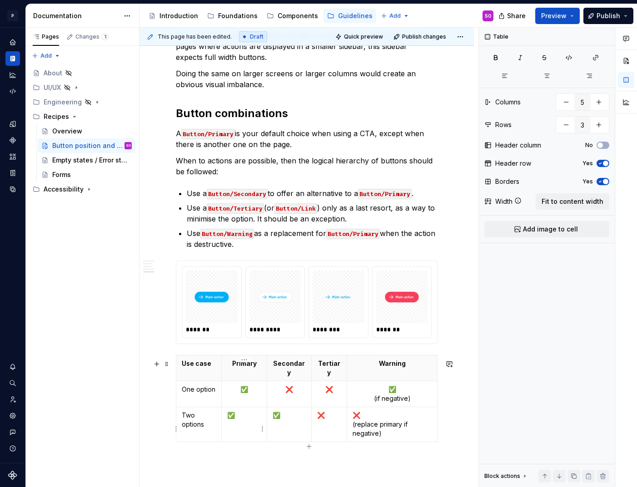
click at [240, 420] on p "✅" at bounding box center [244, 415] width 34 height 9
click at [188, 441] on td "Two options" at bounding box center [198, 424] width 45 height 35
click at [308, 448] on icon "button" at bounding box center [308, 446] width 7 height 7
type input "4"
click at [195, 455] on p at bounding box center [199, 450] width 34 height 9
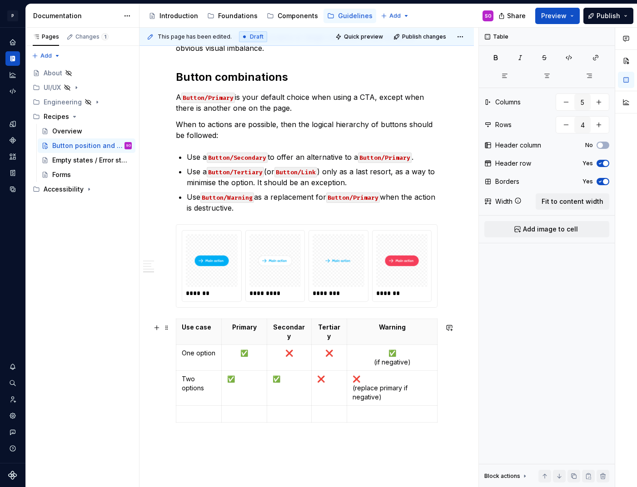
scroll to position [970, 0]
click at [246, 214] on p "Use Button/Warning as a replacement for Button/Primary when the action is destr…" at bounding box center [312, 203] width 251 height 22
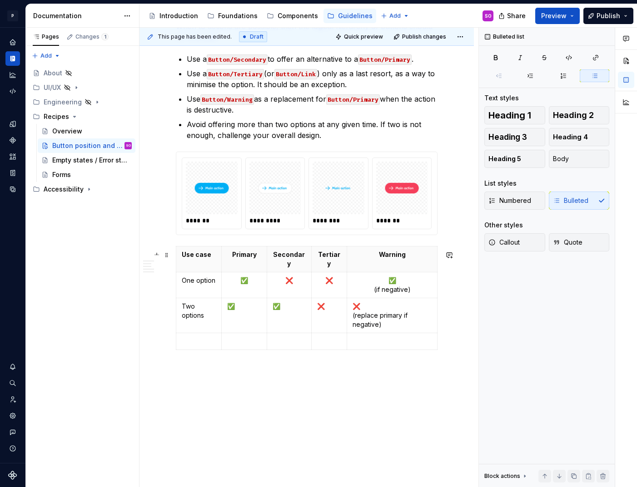
scroll to position [1067, 0]
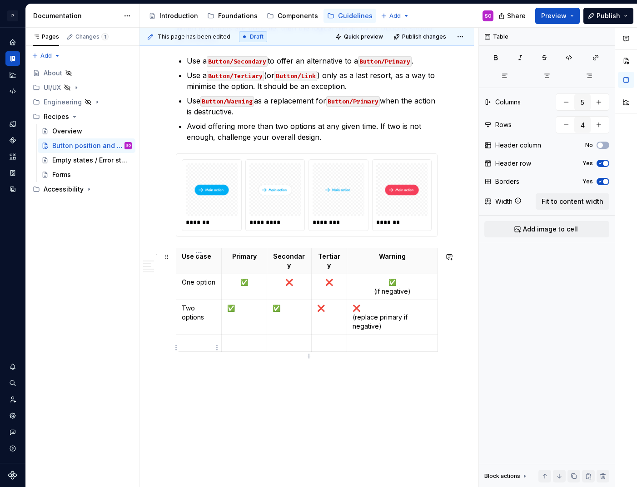
click at [194, 342] on td at bounding box center [198, 343] width 45 height 17
click at [286, 335] on td "✅" at bounding box center [289, 317] width 45 height 35
click at [554, 202] on span "Fit to content width" at bounding box center [572, 201] width 62 height 9
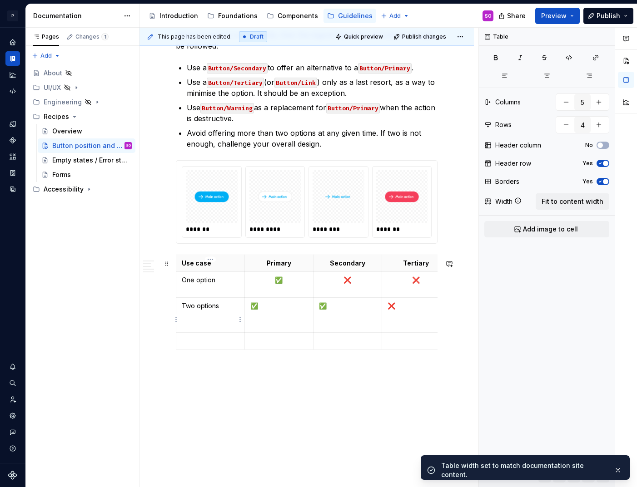
scroll to position [1072, 0]
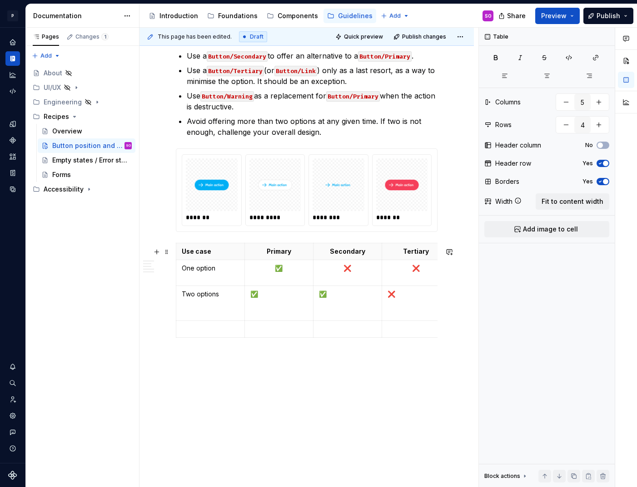
type textarea "*"
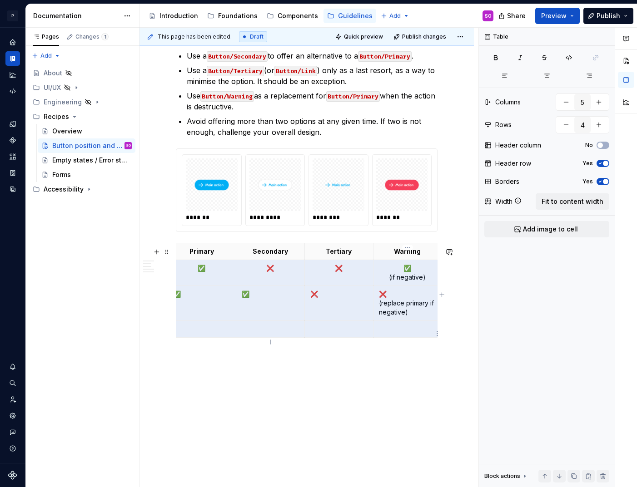
drag, startPoint x: 262, startPoint y: 274, endPoint x: 406, endPoint y: 341, distance: 159.3
click at [406, 338] on tbody "Use case Primary Secondary Tertiary Warning One option ✅ ❌ ❌ ✅ (if negative) Tw…" at bounding box center [270, 290] width 343 height 94
click at [549, 78] on icon "button" at bounding box center [546, 75] width 7 height 7
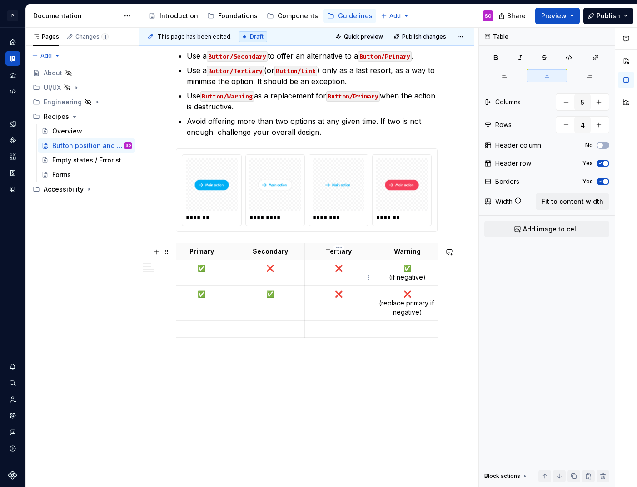
click at [344, 272] on p "❌" at bounding box center [338, 268] width 57 height 9
copy p "❌"
click at [416, 271] on p "✅ (if negative)" at bounding box center [407, 273] width 57 height 18
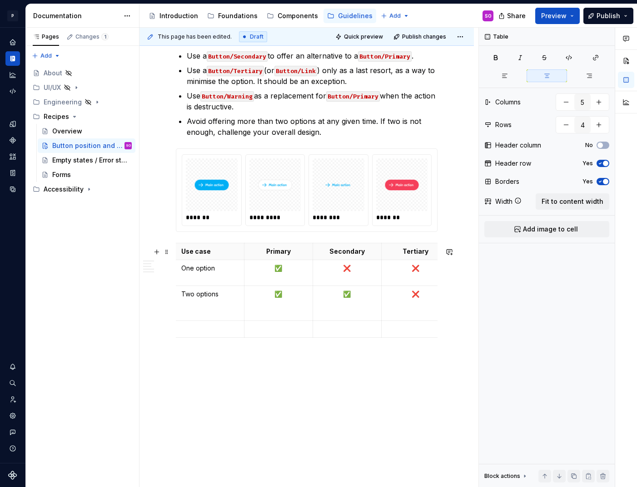
scroll to position [0, 0]
click at [220, 334] on p at bounding box center [210, 329] width 57 height 9
click at [355, 273] on p "❌" at bounding box center [347, 268] width 57 height 9
copy p "❌"
click at [281, 343] on td at bounding box center [278, 334] width 69 height 26
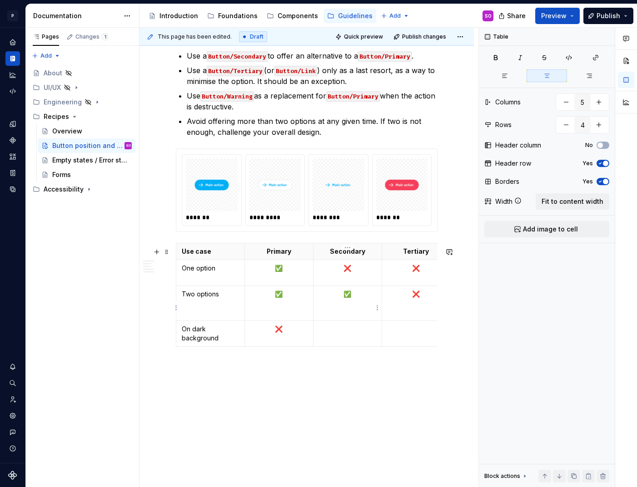
click at [359, 297] on p "✅" at bounding box center [347, 294] width 57 height 9
copy p "✅"
click at [352, 340] on td at bounding box center [347, 334] width 69 height 26
click at [422, 299] on p "❌" at bounding box center [415, 294] width 57 height 9
copy p "❌"
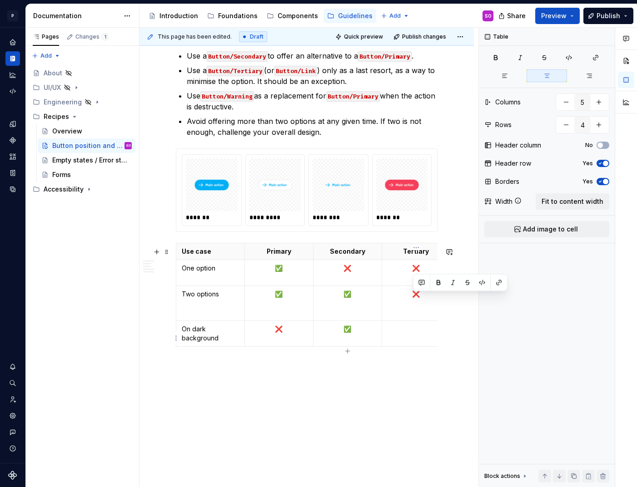
click at [425, 340] on td at bounding box center [415, 334] width 69 height 26
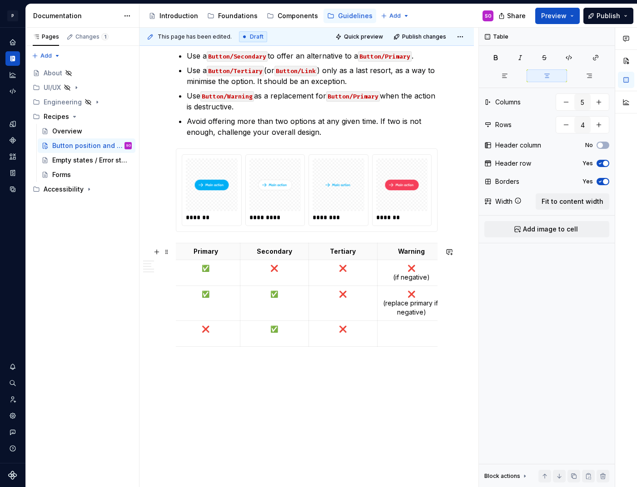
scroll to position [0, 77]
click at [404, 340] on td at bounding box center [407, 334] width 69 height 26
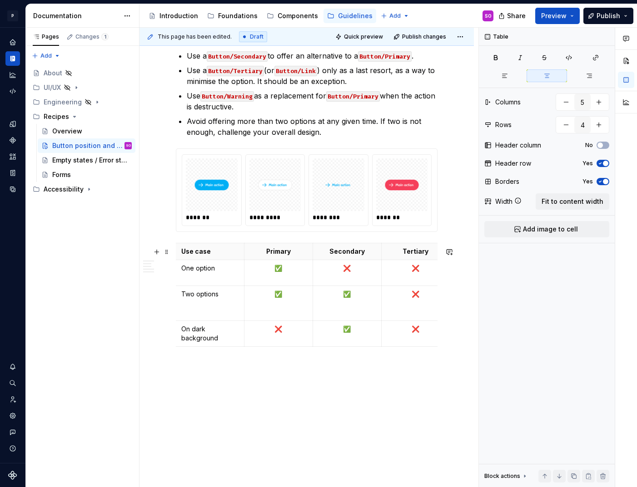
scroll to position [0, 0]
click at [350, 350] on icon "button" at bounding box center [347, 351] width 7 height 7
click at [216, 360] on p at bounding box center [210, 355] width 57 height 9
click at [280, 359] on p at bounding box center [278, 355] width 57 height 9
click at [357, 360] on p at bounding box center [347, 355] width 57 height 9
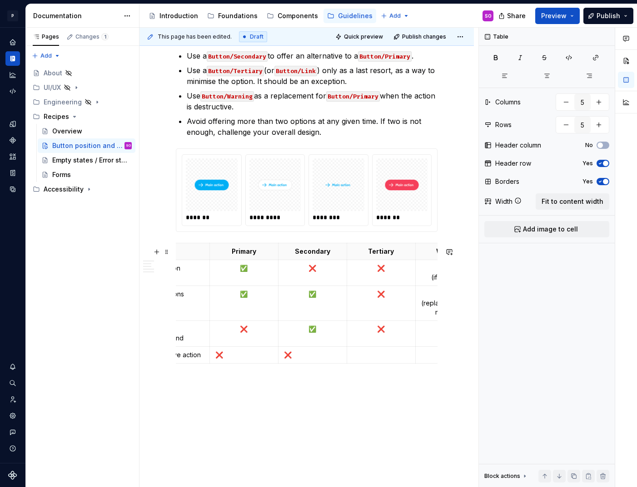
scroll to position [0, 66]
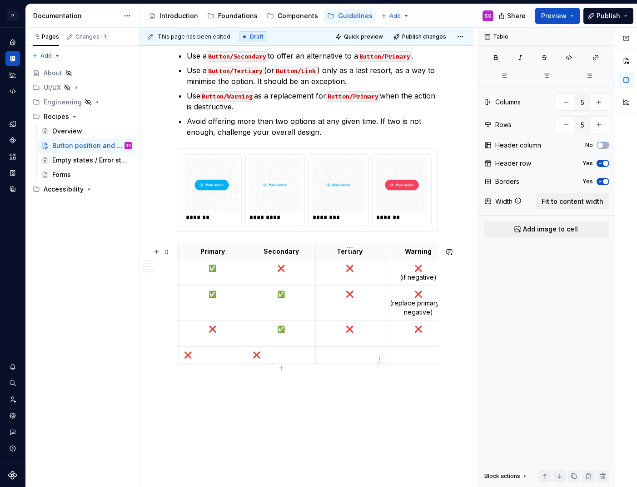
click at [344, 360] on p at bounding box center [349, 355] width 57 height 9
click at [287, 332] on p "✅" at bounding box center [280, 329] width 57 height 9
copy p "✅"
click at [413, 360] on p at bounding box center [418, 355] width 57 height 9
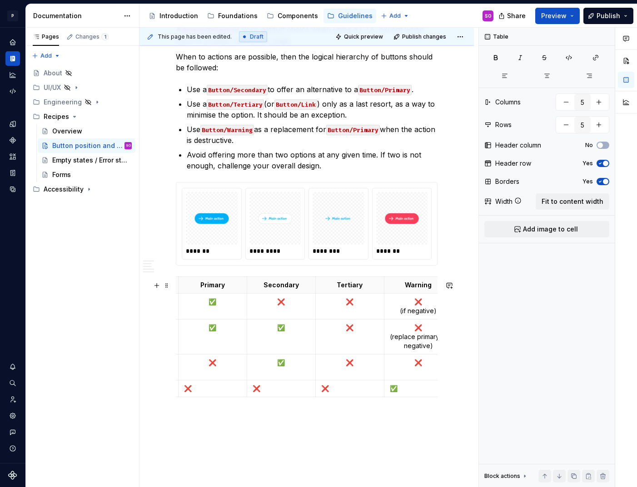
scroll to position [1042, 0]
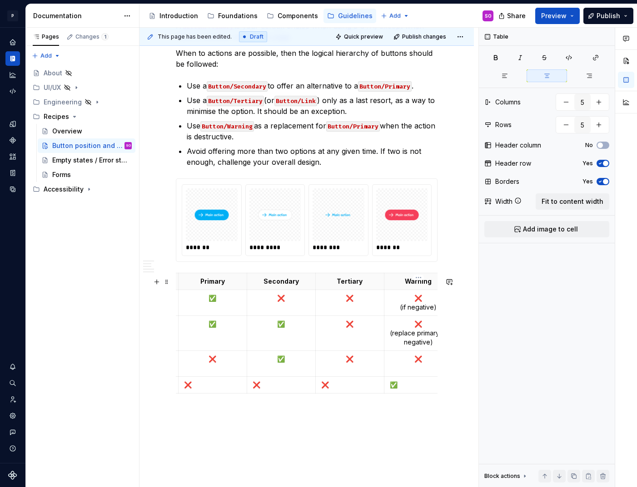
click at [406, 309] on p "❌ (if negative)" at bounding box center [418, 303] width 57 height 18
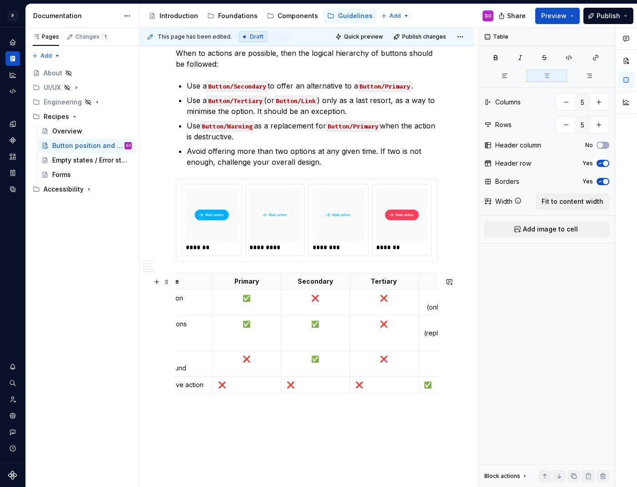
scroll to position [0, 0]
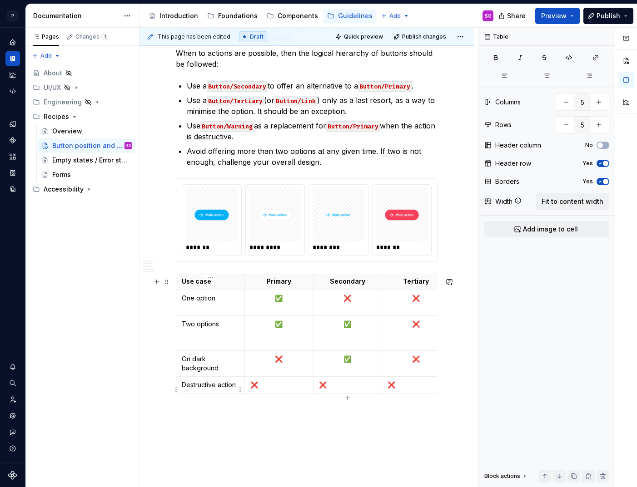
click at [214, 389] on p "Destructive action" at bounding box center [210, 385] width 57 height 9
click at [349, 397] on icon "button" at bounding box center [347, 398] width 7 height 7
type input "6"
click at [210, 406] on p at bounding box center [210, 401] width 57 height 9
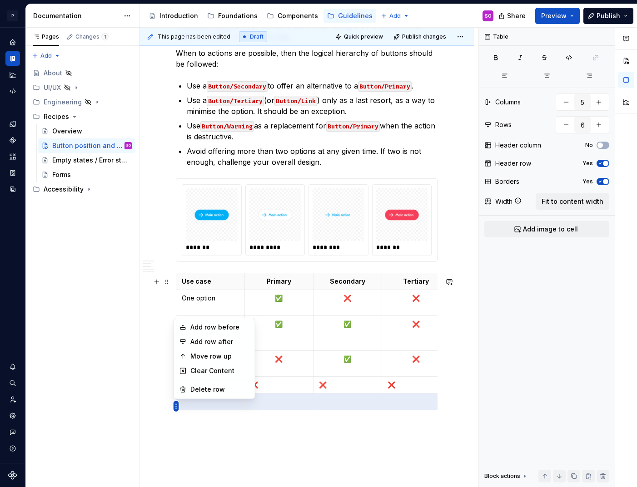
click at [177, 407] on html "P pixar SO Design system data Documentation Accessibility guide for tree Page t…" at bounding box center [318, 243] width 637 height 487
click at [211, 387] on div "Delete row" at bounding box center [219, 389] width 59 height 9
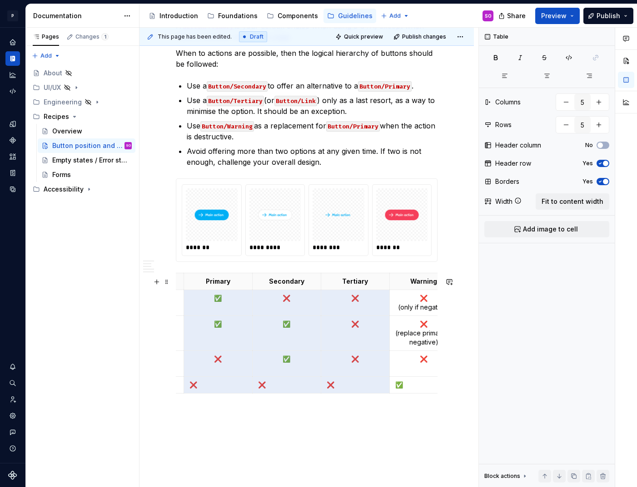
scroll to position [0, 77]
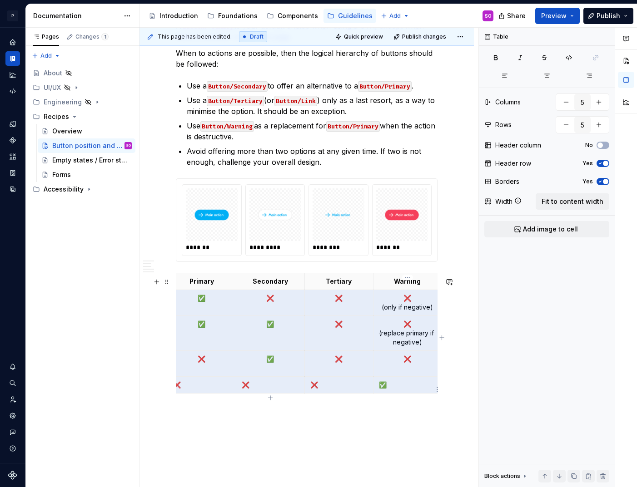
drag, startPoint x: 267, startPoint y: 302, endPoint x: 411, endPoint y: 382, distance: 165.5
click at [411, 382] on tbody "Use case Primary Secondary Tertiary Warning One option ✅ ❌ ❌ ❌ (only if negativ…" at bounding box center [270, 333] width 343 height 120
click at [545, 76] on icon "button" at bounding box center [546, 75] width 7 height 7
click at [327, 377] on td "❌" at bounding box center [338, 364] width 69 height 26
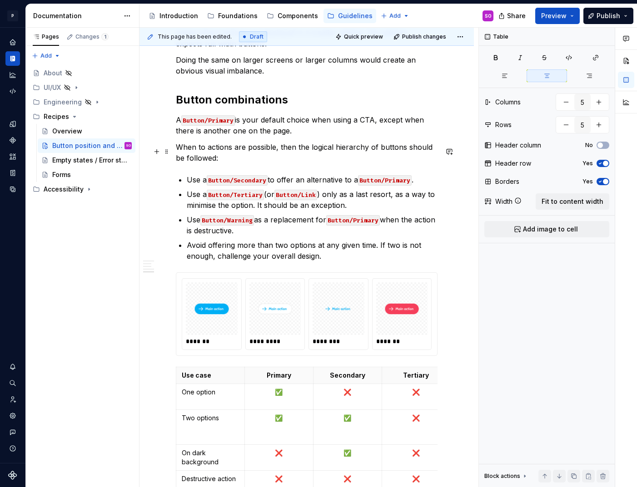
scroll to position [930, 0]
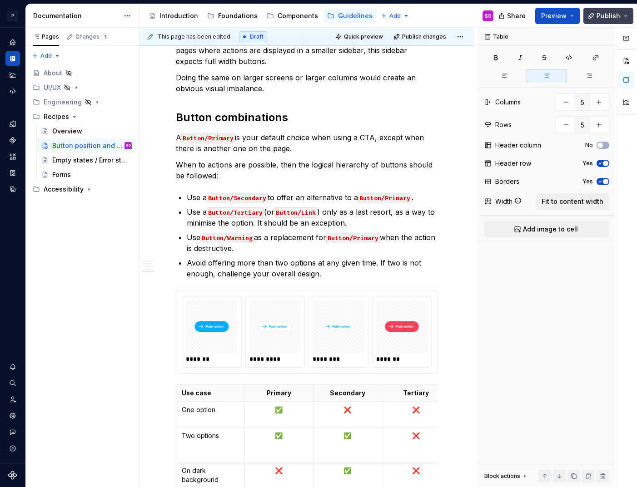
click at [604, 17] on span "Publish" at bounding box center [608, 15] width 24 height 9
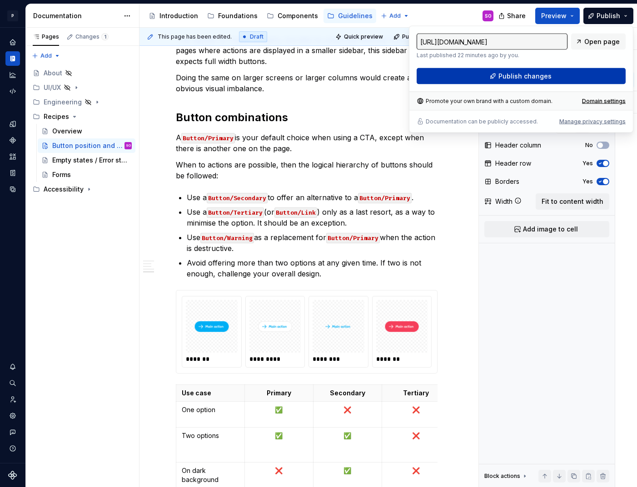
click at [511, 77] on span "Publish changes" at bounding box center [524, 76] width 53 height 9
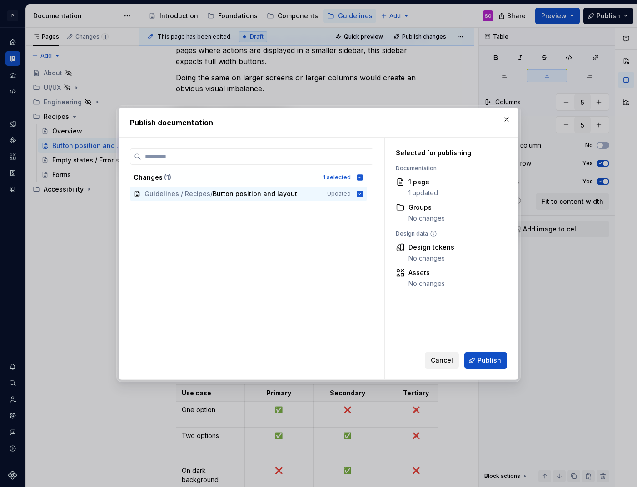
click at [450, 359] on span "Cancel" at bounding box center [442, 360] width 22 height 9
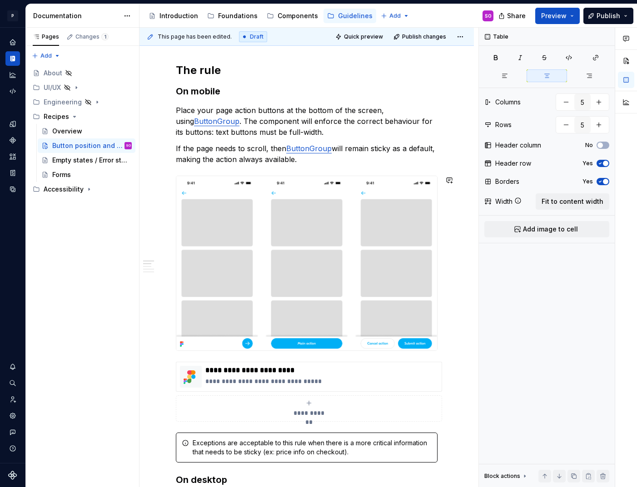
scroll to position [0, 0]
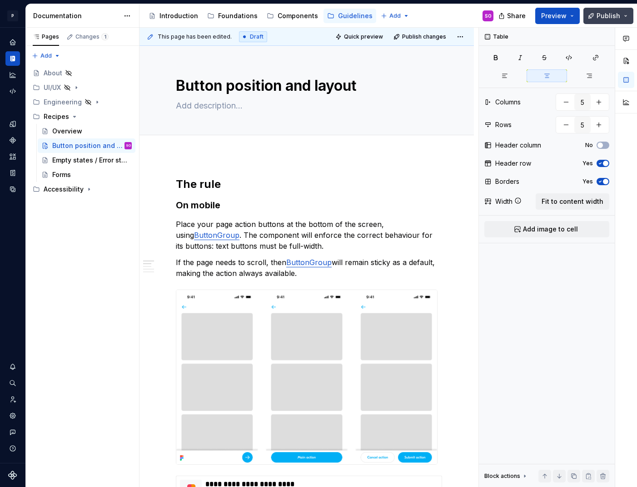
click at [609, 20] on button "Publish" at bounding box center [608, 16] width 50 height 16
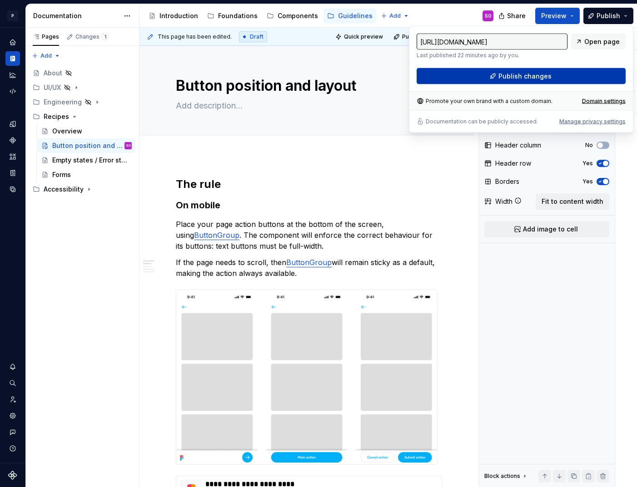
click at [501, 74] on span "Publish changes" at bounding box center [524, 76] width 53 height 9
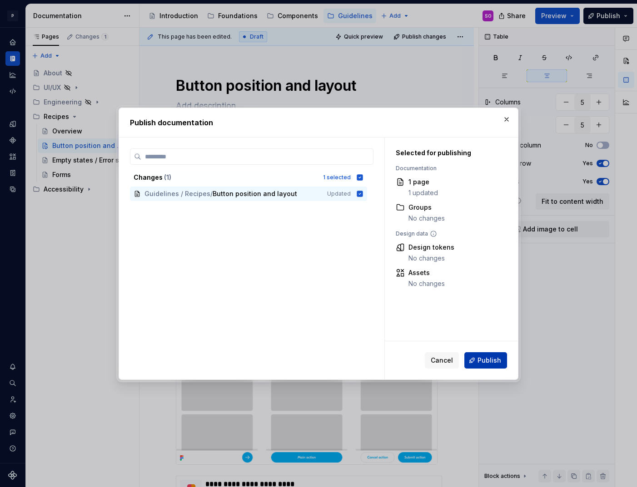
click at [488, 356] on span "Publish" at bounding box center [489, 360] width 24 height 9
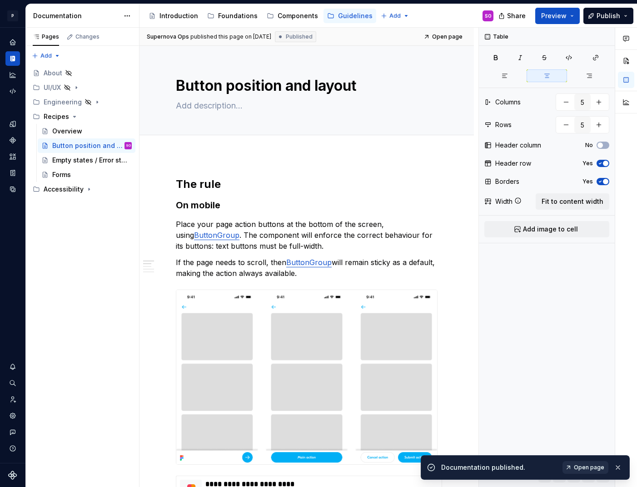
click at [596, 467] on span "Open page" at bounding box center [589, 467] width 30 height 7
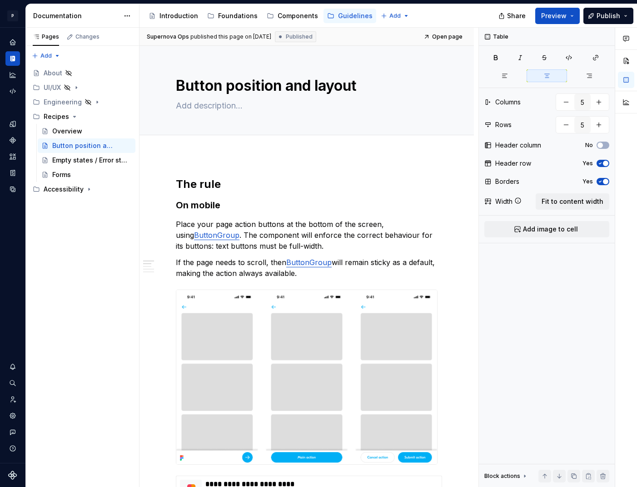
type textarea "*"
